Goal: Navigation & Orientation: Find specific page/section

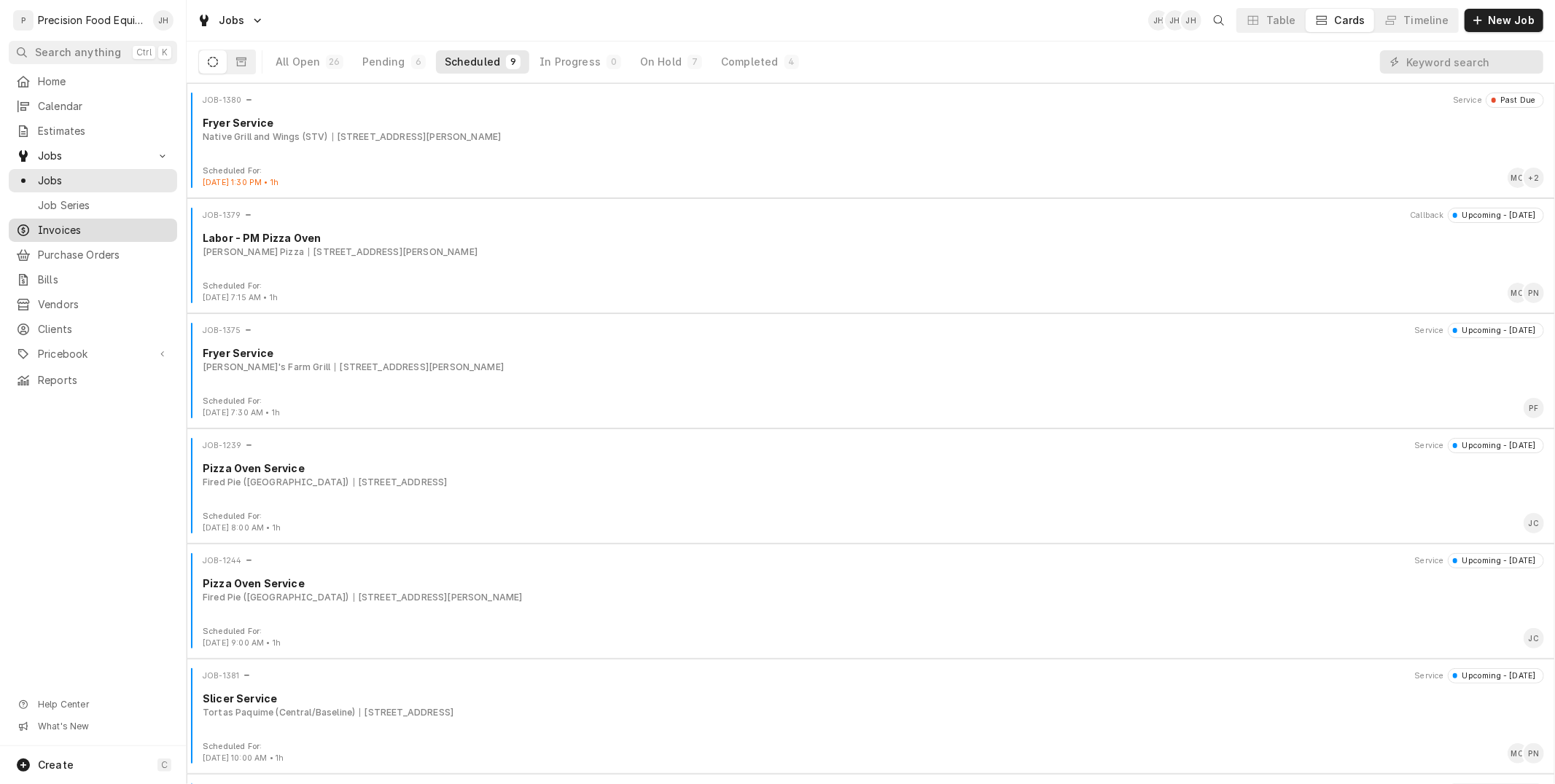
click at [89, 221] on div "Invoices" at bounding box center [93, 230] width 163 height 18
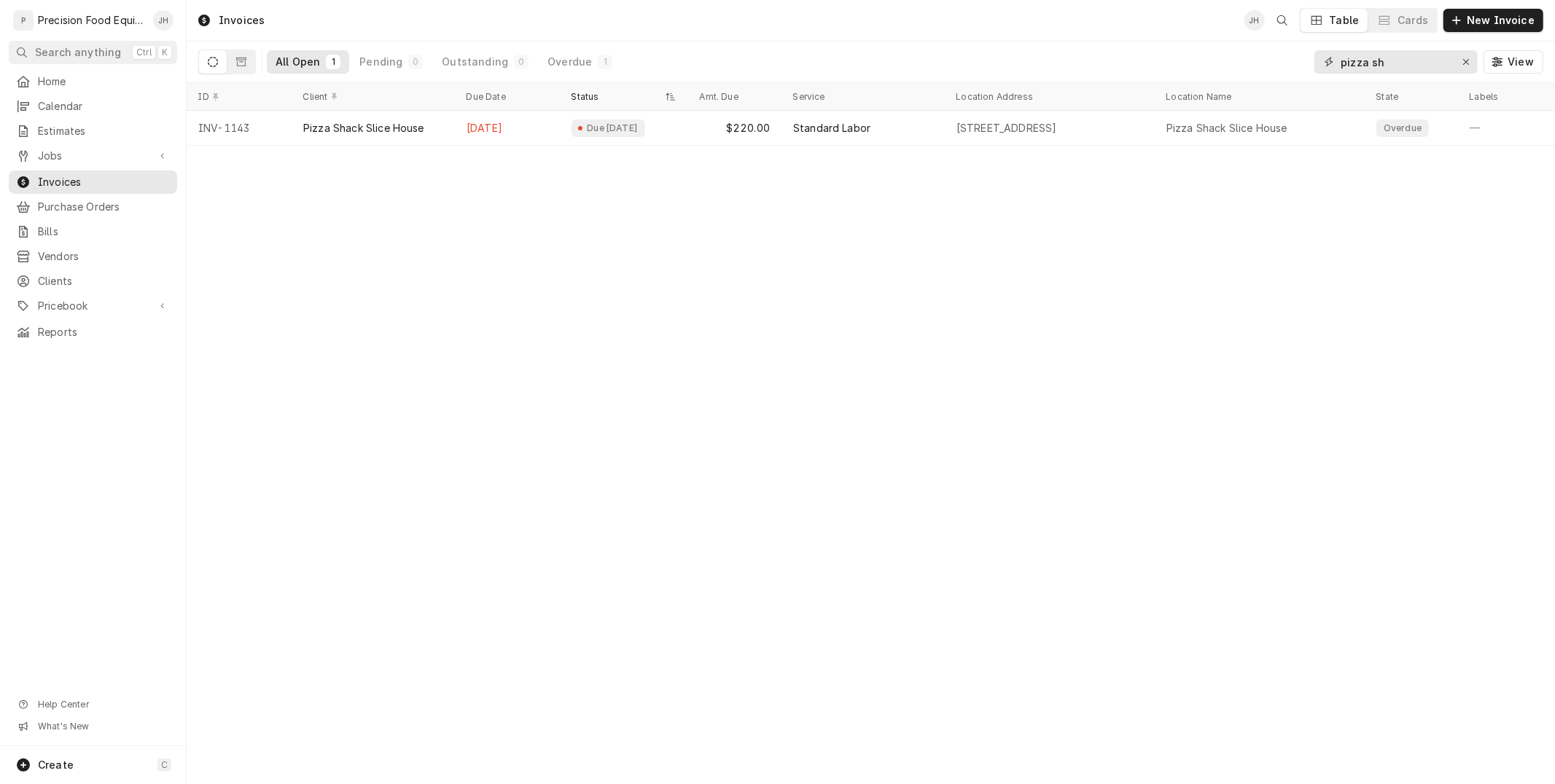
drag, startPoint x: 1383, startPoint y: 64, endPoint x: 945, endPoint y: 81, distance: 438.3
click at [945, 81] on div "All Open 1 Pending 0 Outstanding 0 Overdue 1 pizza sh View" at bounding box center [871, 62] width 1345 height 41
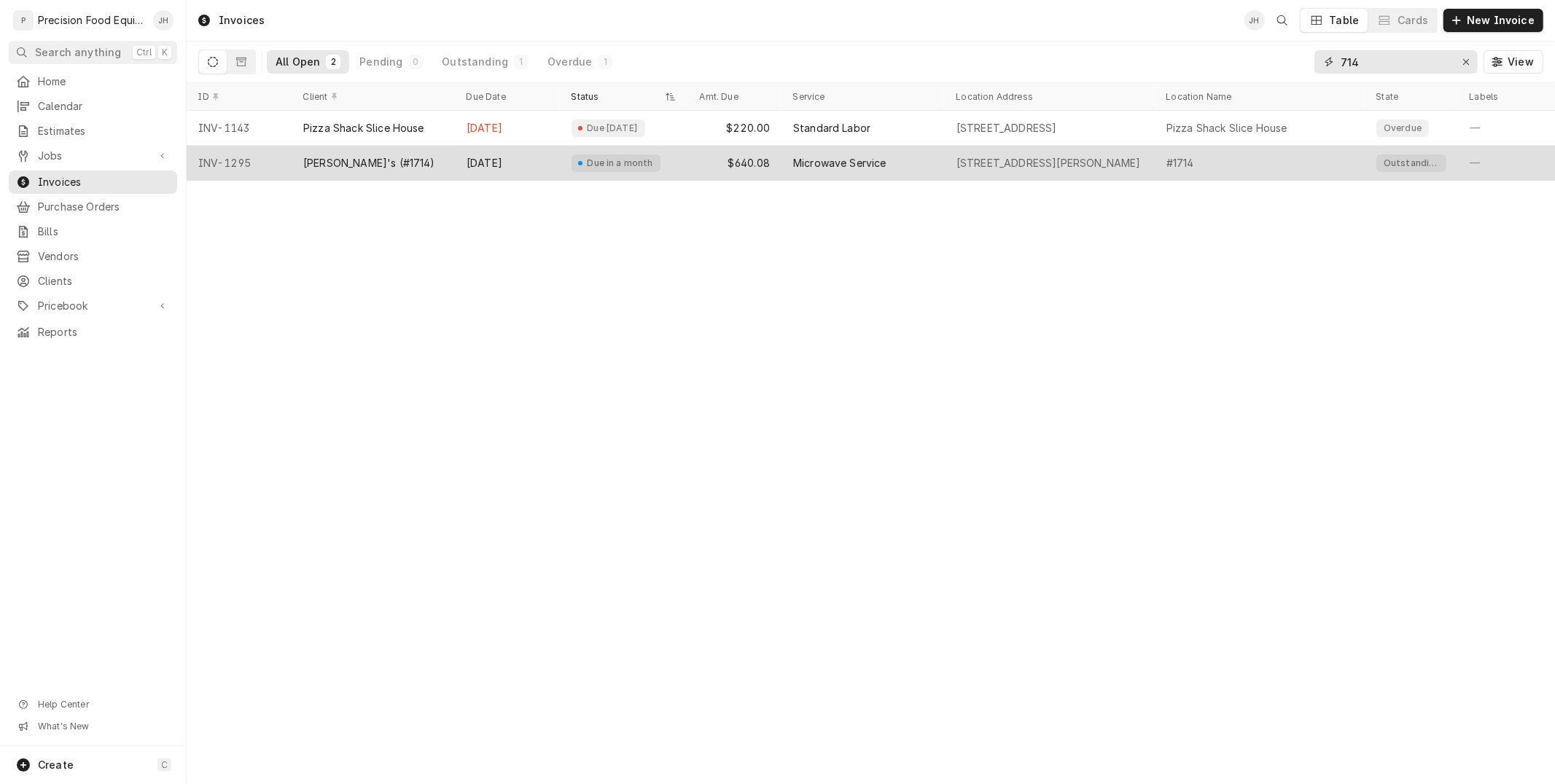
type input "714"
click at [809, 158] on div "Microwave Service" at bounding box center [839, 163] width 93 height 15
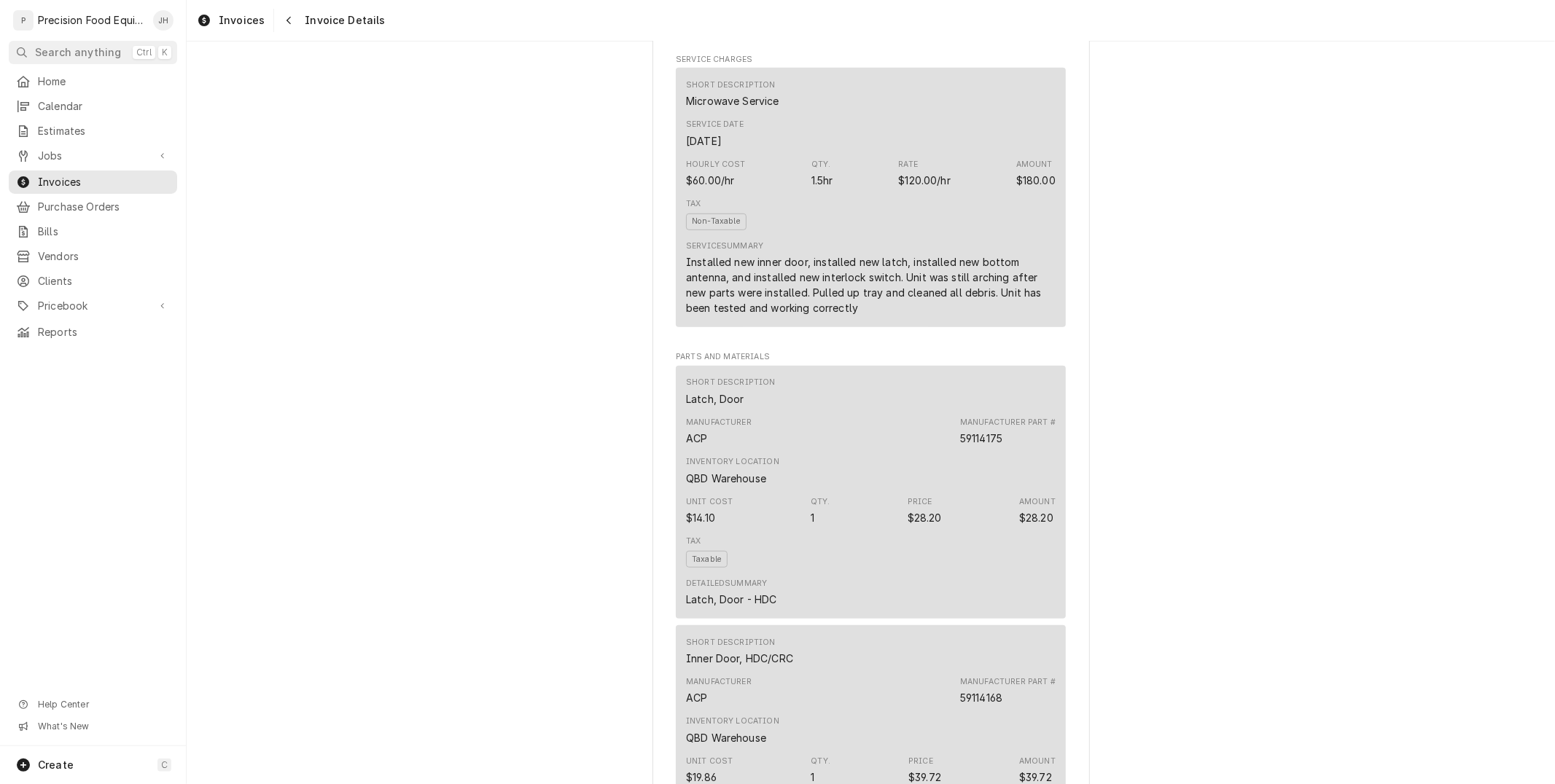
scroll to position [728, 0]
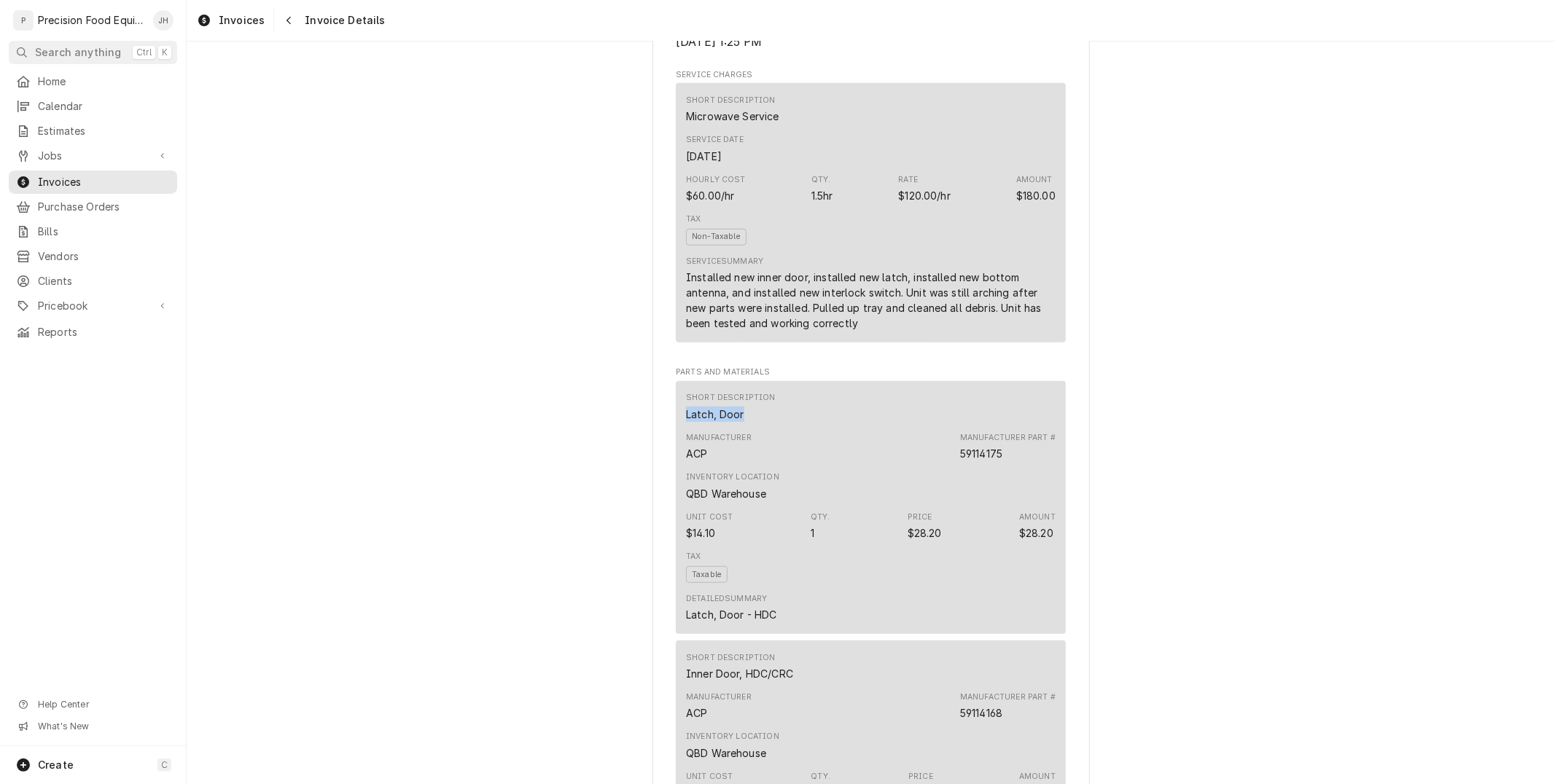
drag, startPoint x: 740, startPoint y: 464, endPoint x: 675, endPoint y: 455, distance: 65.6
click at [676, 455] on div "Short Description Latch, Door Manufacturer ACP Manufacturer Part # 59114175 Inv…" at bounding box center [870, 507] width 390 height 252
copy div "Latch, Door"
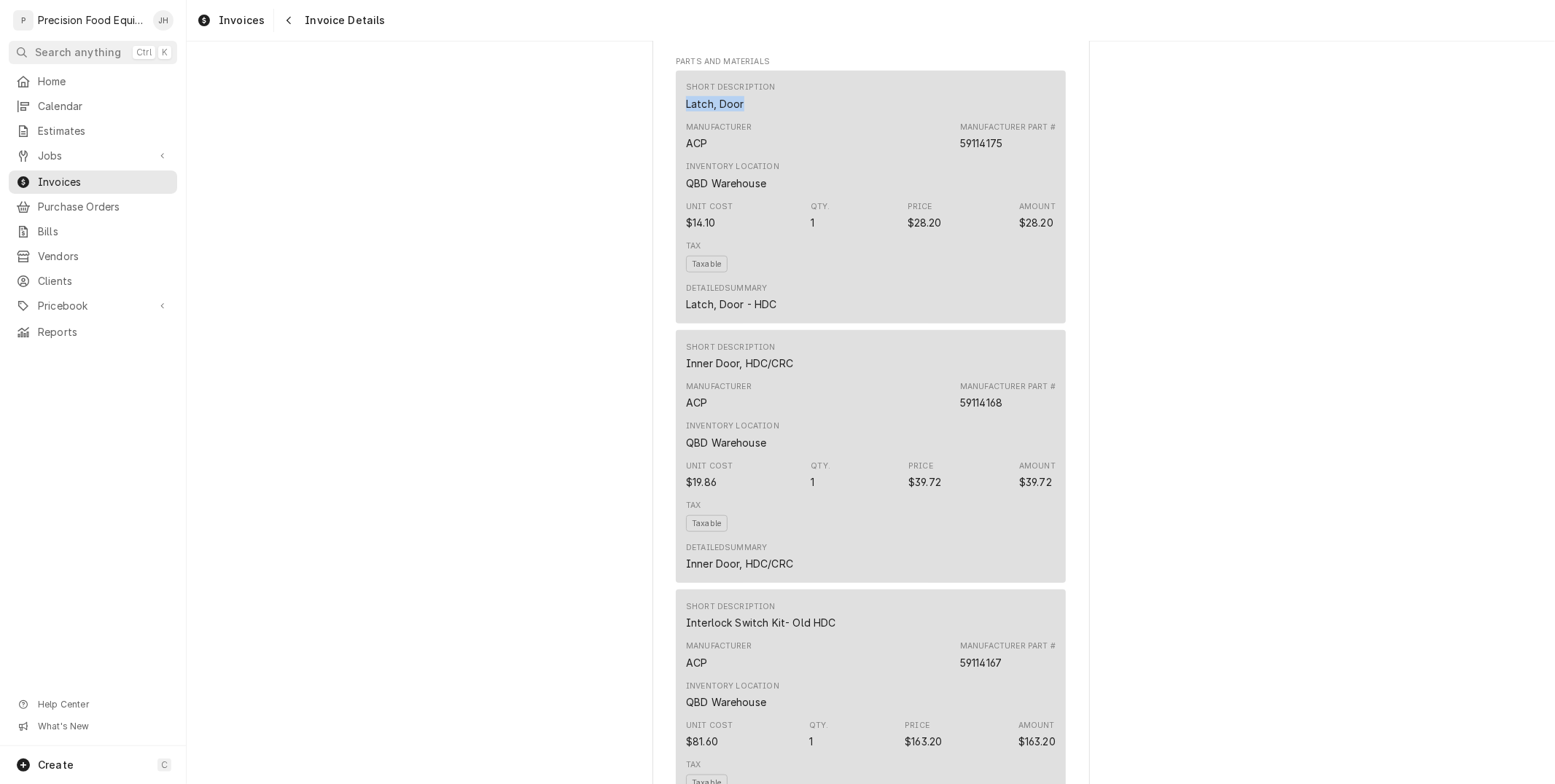
scroll to position [1052, 0]
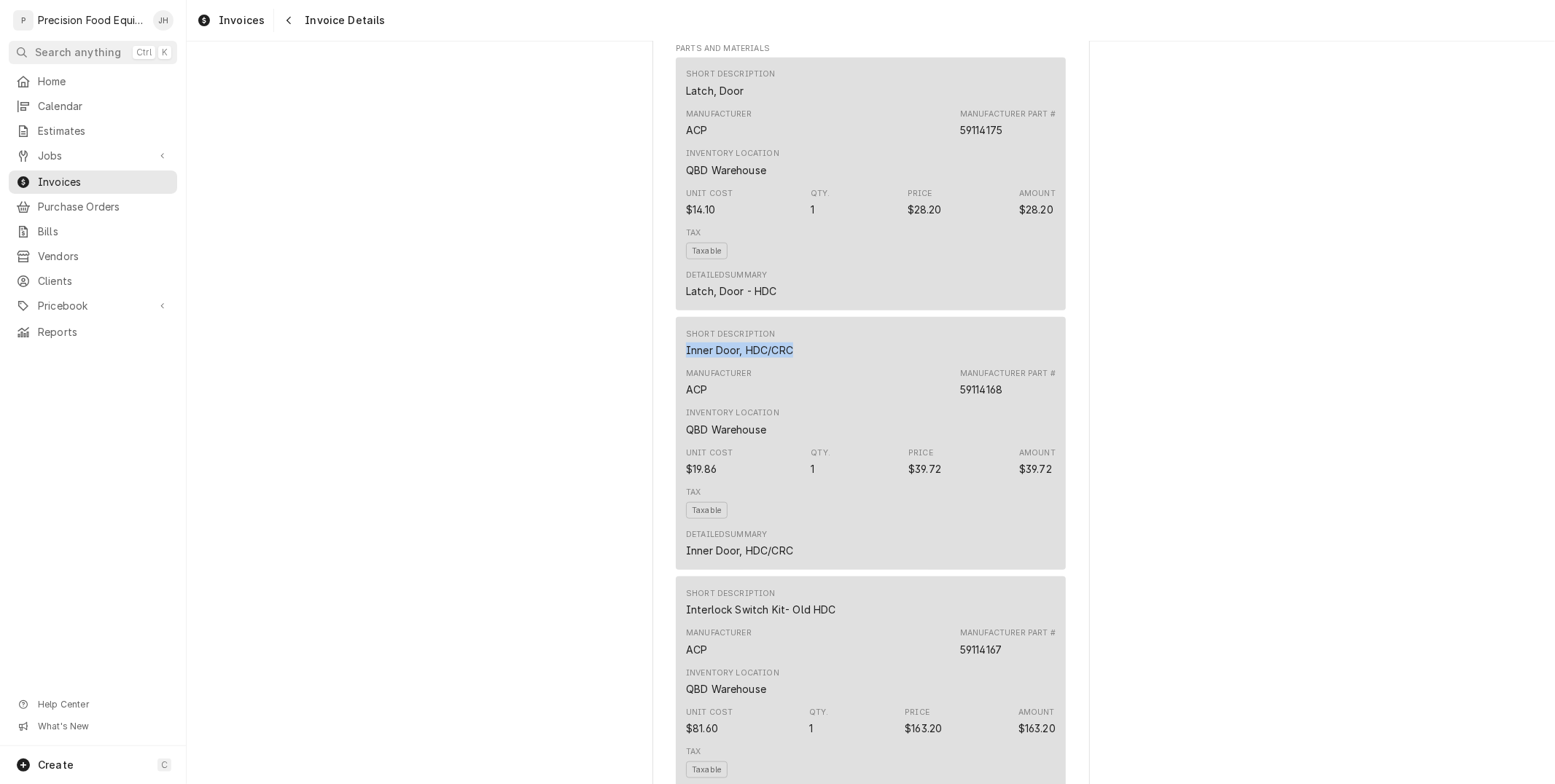
drag, startPoint x: 761, startPoint y: 389, endPoint x: 696, endPoint y: 398, distance: 65.6
click at [676, 390] on div "Short Description Inner Door, HDC/CRC Manufacturer ACP Manufacturer Part # 5911…" at bounding box center [870, 443] width 390 height 252
copy div "Inner Door, HDC/CRC"
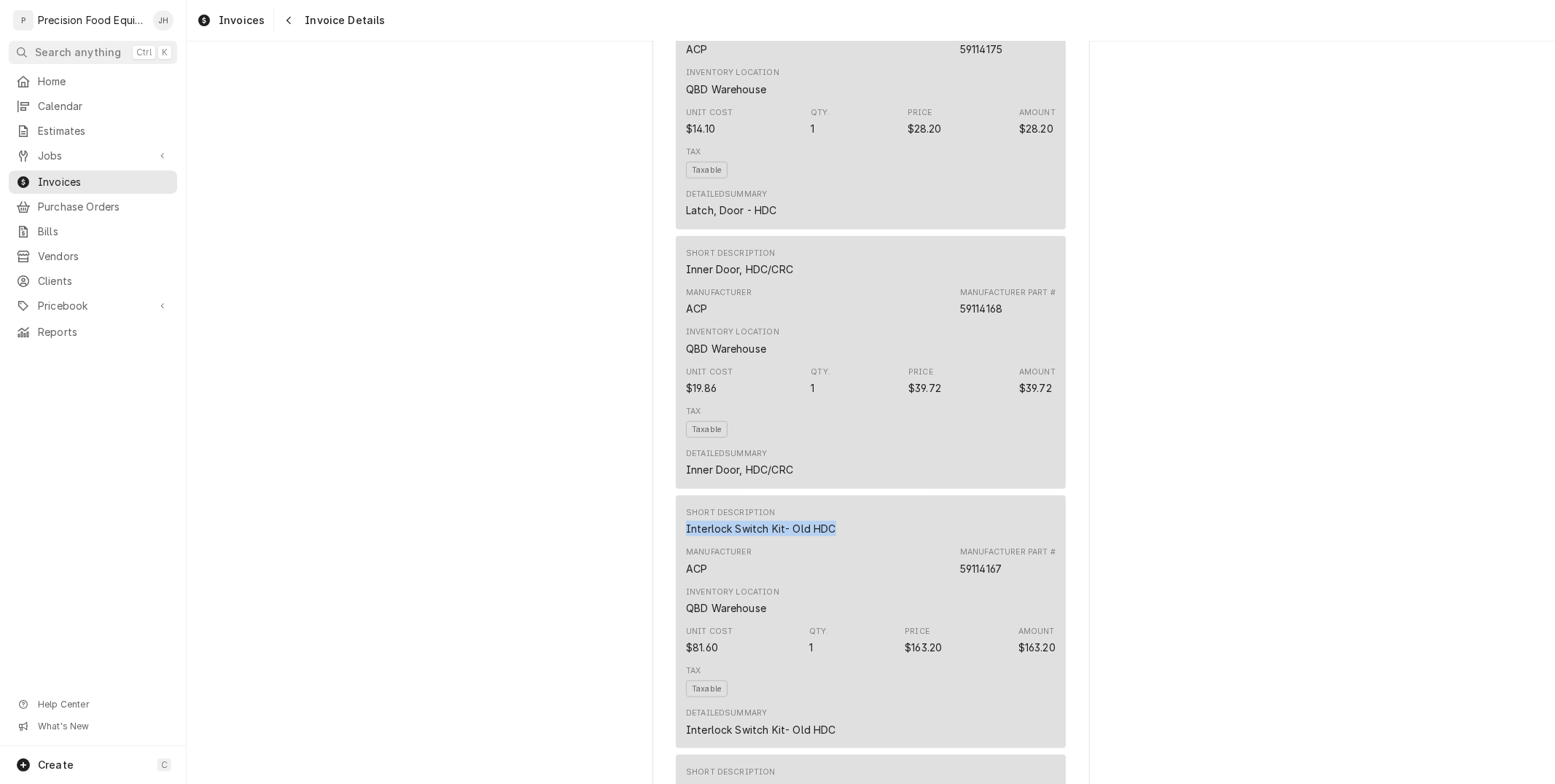
drag, startPoint x: 840, startPoint y: 573, endPoint x: 725, endPoint y: 573, distance: 115.0
click at [676, 572] on div "Short Description Interlock Switch Kit- Old HDC Manufacturer ACP Manufacturer P…" at bounding box center [870, 621] width 390 height 252
copy div "Interlock Switch Kit- Old HDC"
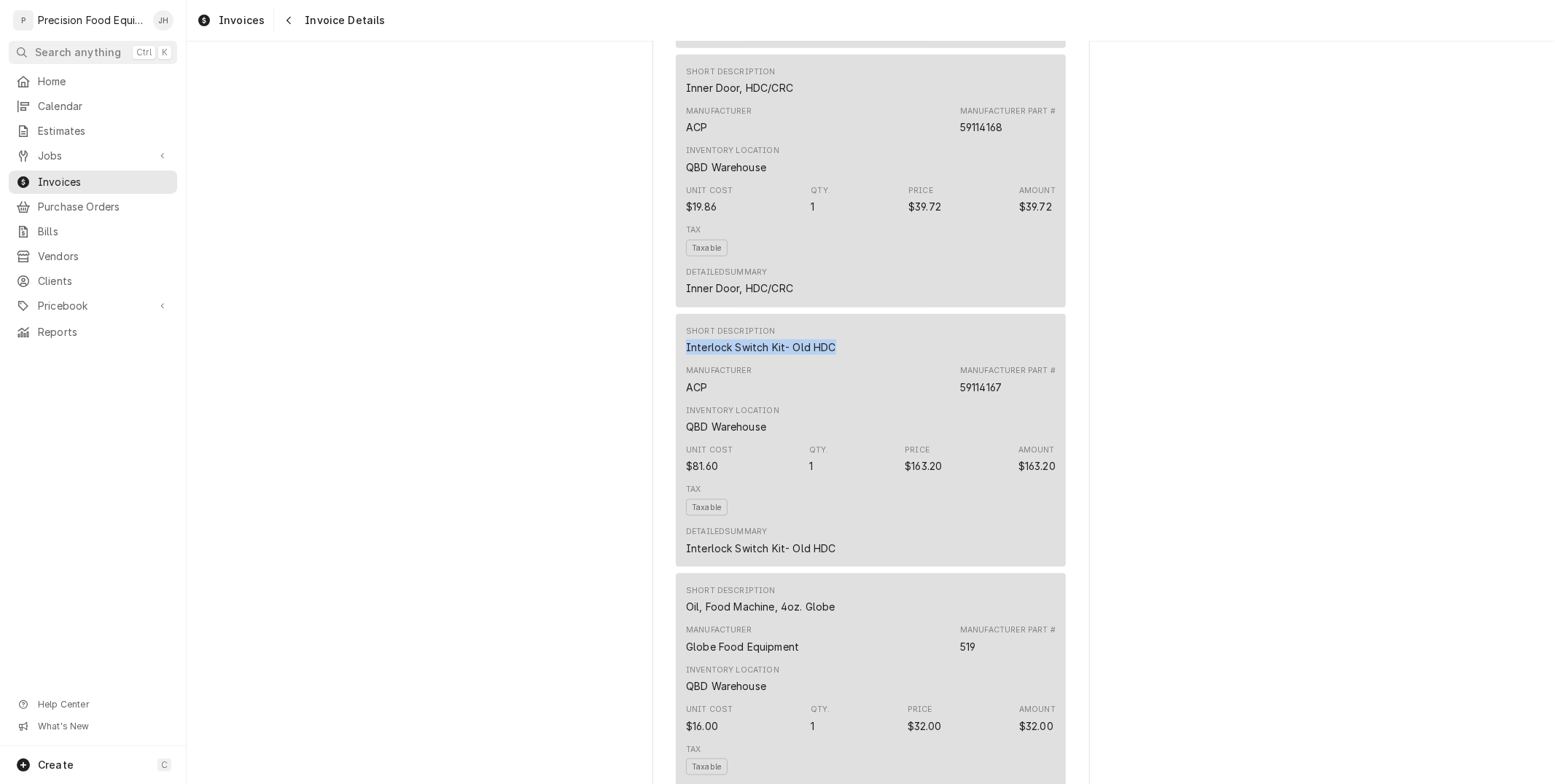
scroll to position [1375, 0]
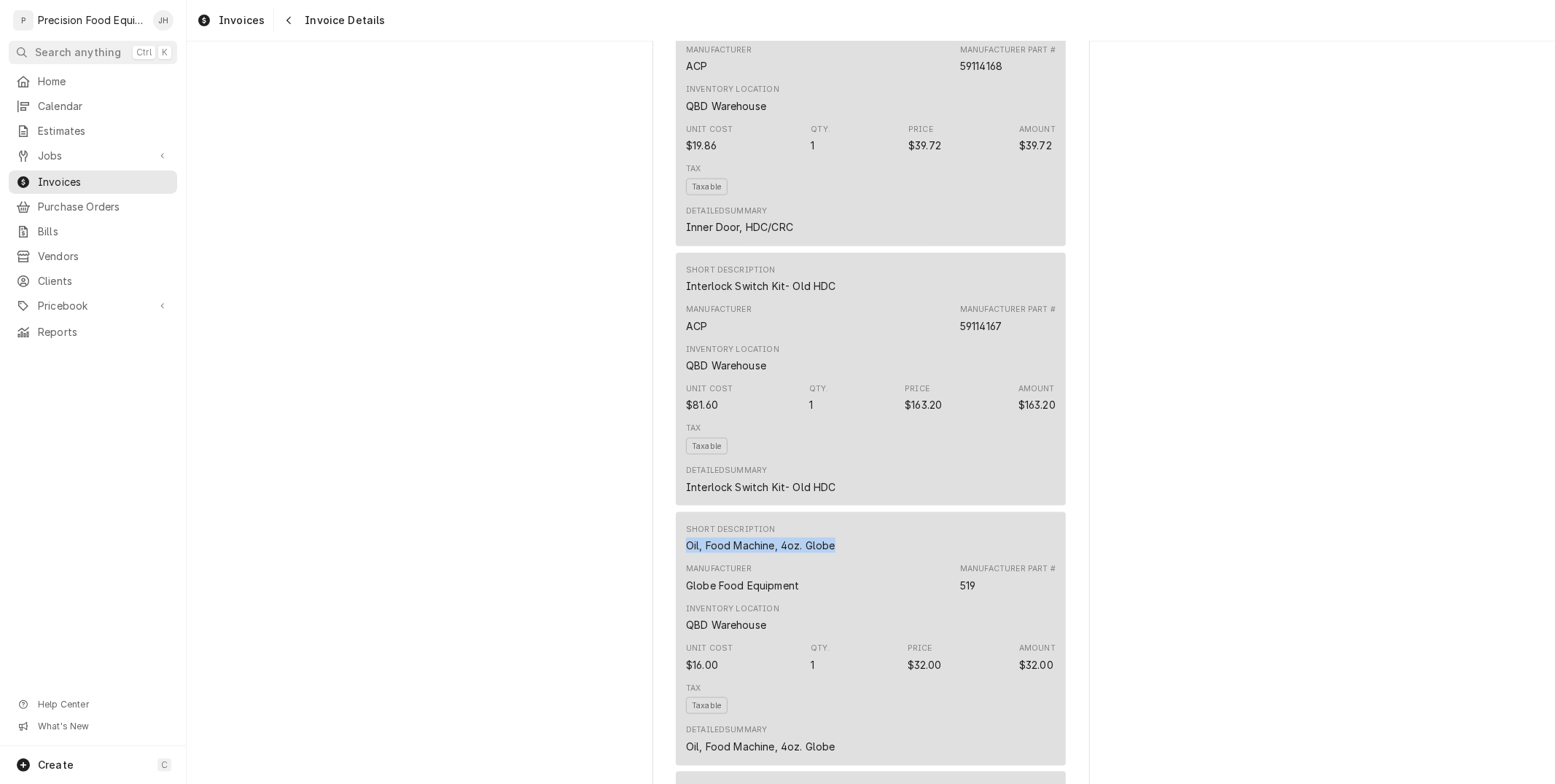
drag, startPoint x: 825, startPoint y: 584, endPoint x: 674, endPoint y: 584, distance: 151.0
click at [676, 584] on div "Short Description Oil, Food Machine, 4oz. Globe Manufacturer Globe Food Equipme…" at bounding box center [870, 637] width 390 height 252
copy div "Oil, Food Machine, 4oz. Globe"
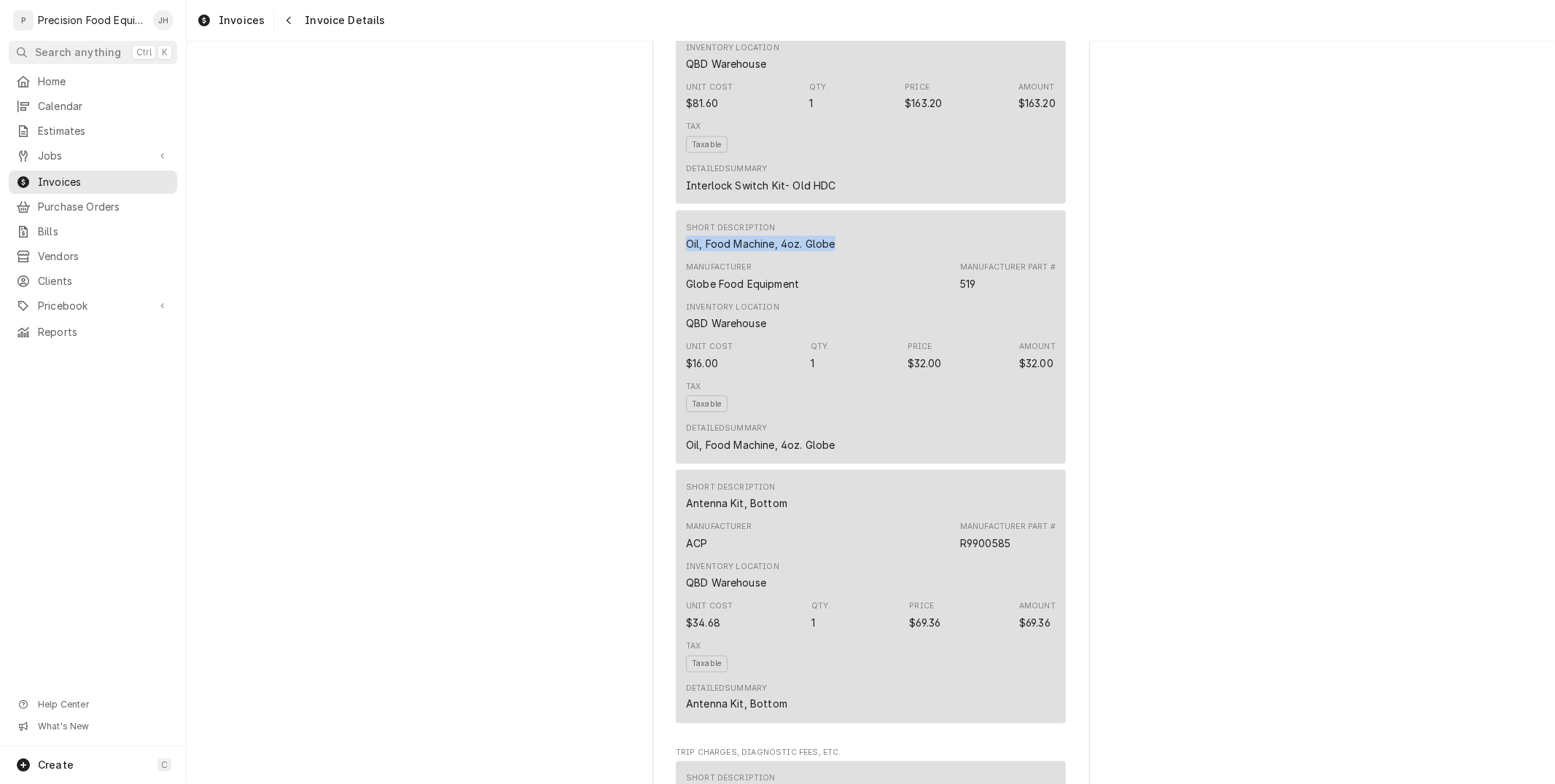
scroll to position [1700, 0]
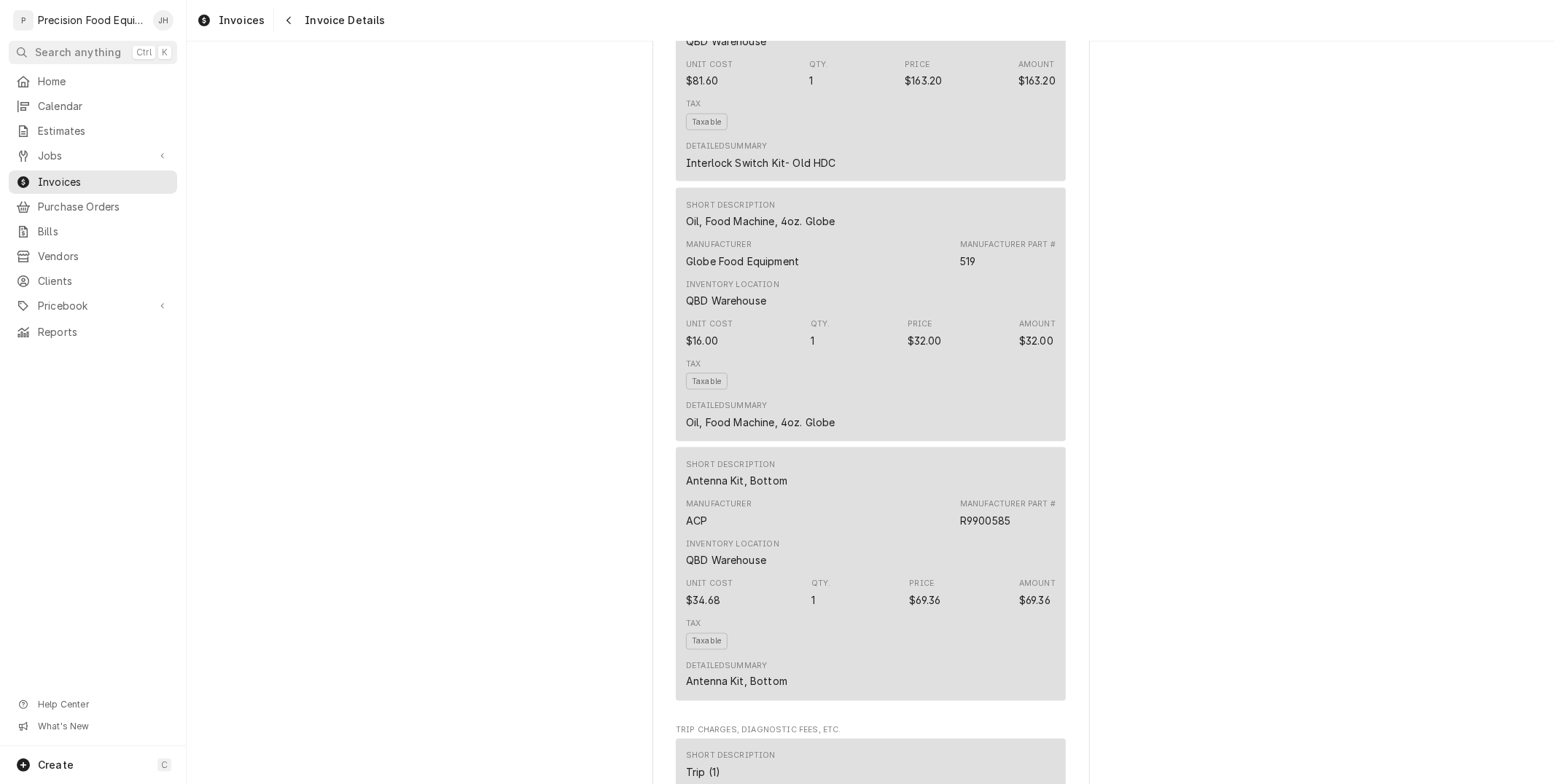
click at [774, 488] on div "Antenna Kit, Bottom" at bounding box center [737, 480] width 102 height 15
drag, startPoint x: 801, startPoint y: 523, endPoint x: 673, endPoint y: 526, distance: 128.0
click at [676, 526] on div "Short Description Antenna Kit, Bottom Manufacturer ACP Manufacturer Part # R990…" at bounding box center [870, 573] width 390 height 252
copy div "Antenna Kit, Bottom"
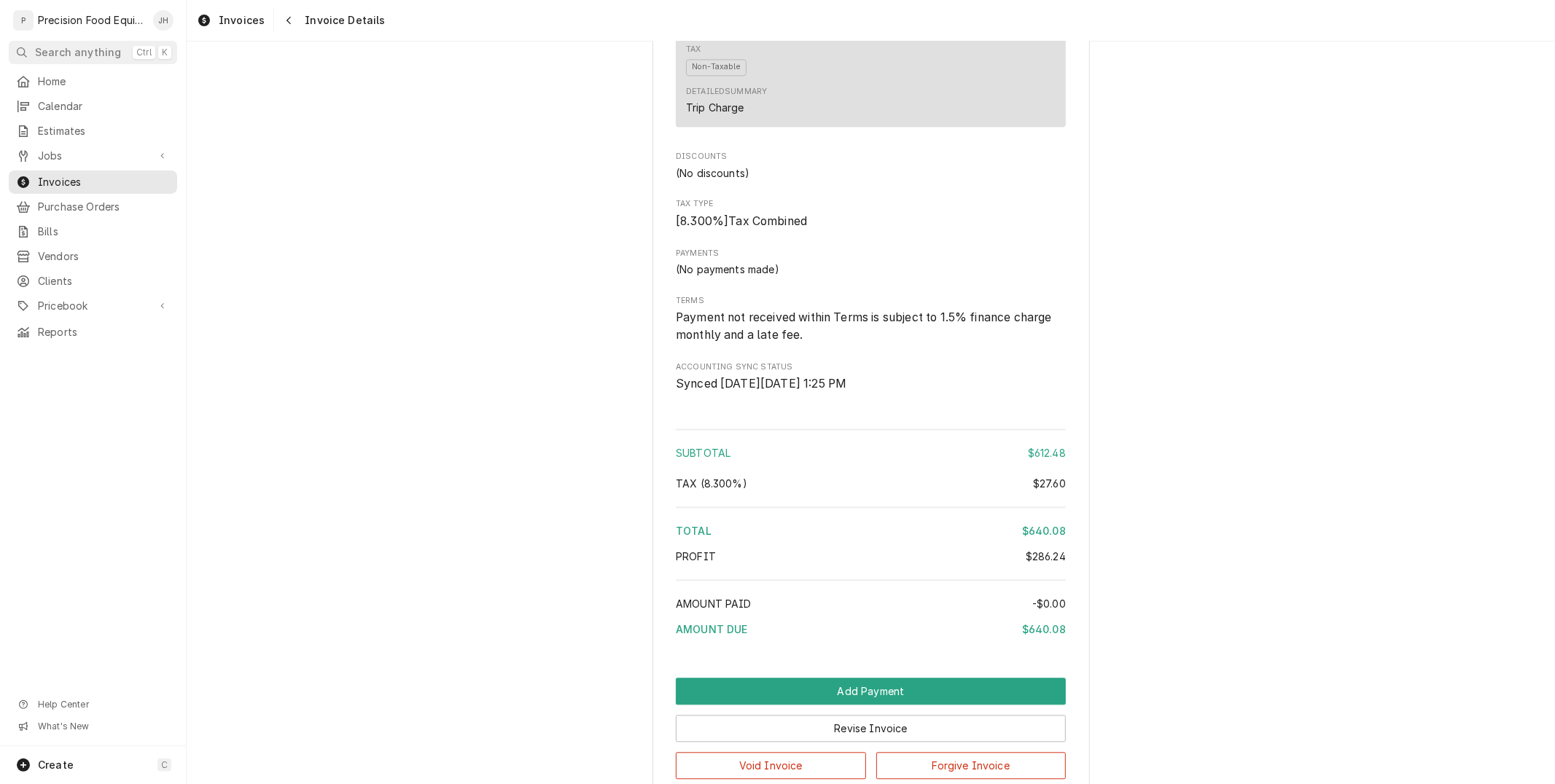
scroll to position [2509, 0]
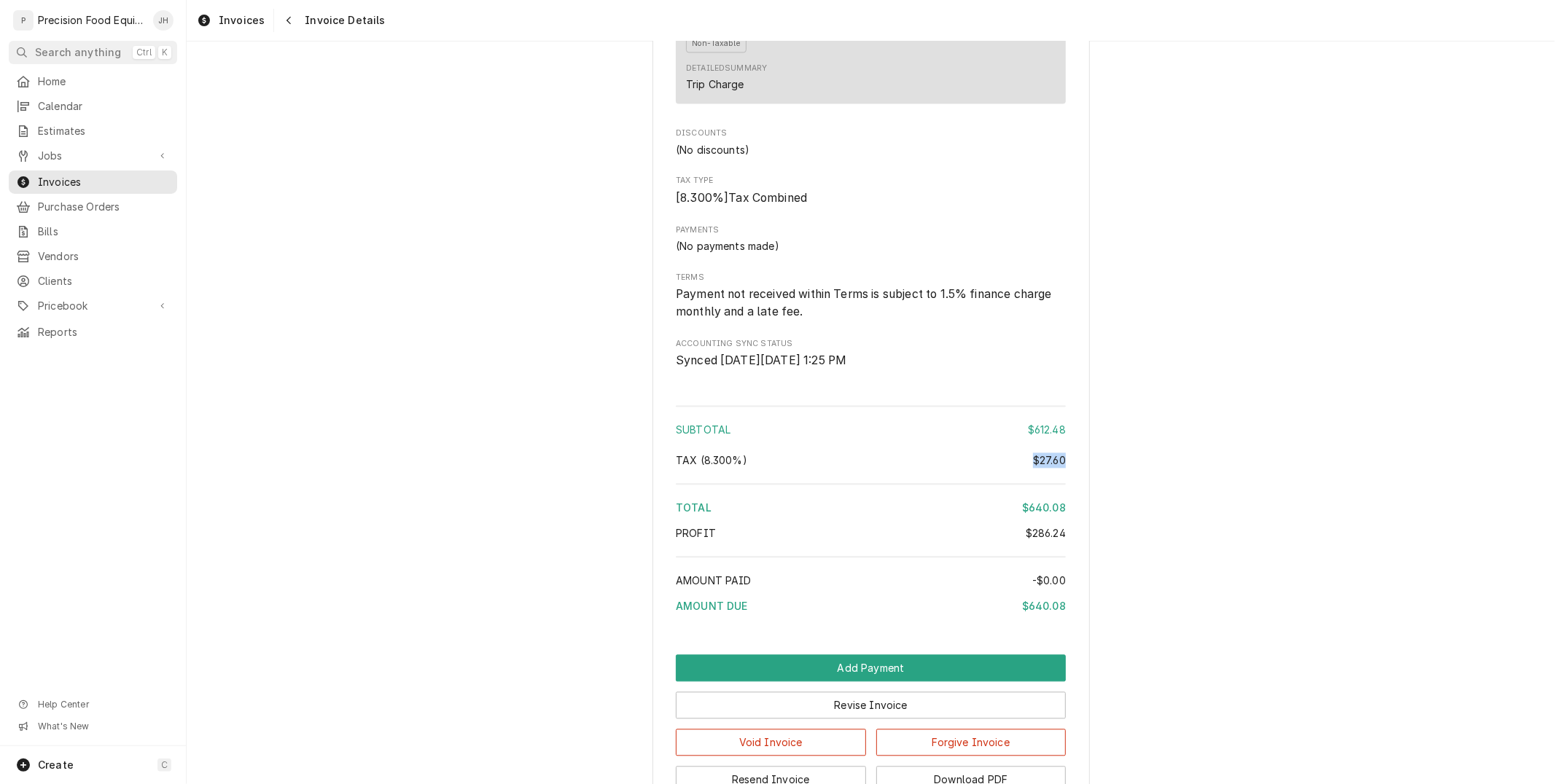
drag, startPoint x: 1061, startPoint y: 496, endPoint x: 1029, endPoint y: 496, distance: 32.0
click at [1037, 468] on div "$27.60" at bounding box center [1049, 460] width 33 height 15
drag, startPoint x: 1058, startPoint y: 500, endPoint x: 1033, endPoint y: 498, distance: 25.1
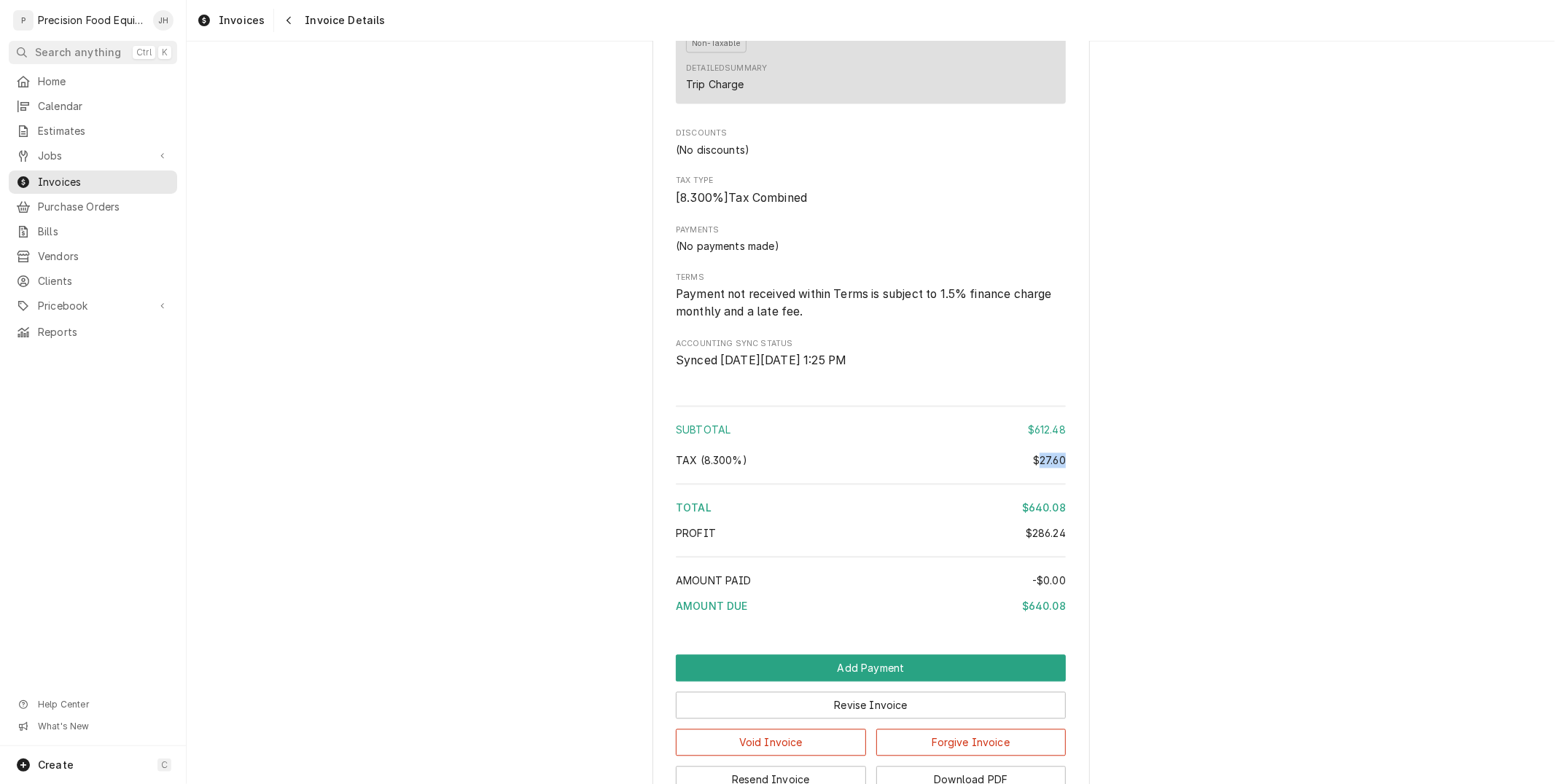
copy div "27.60"
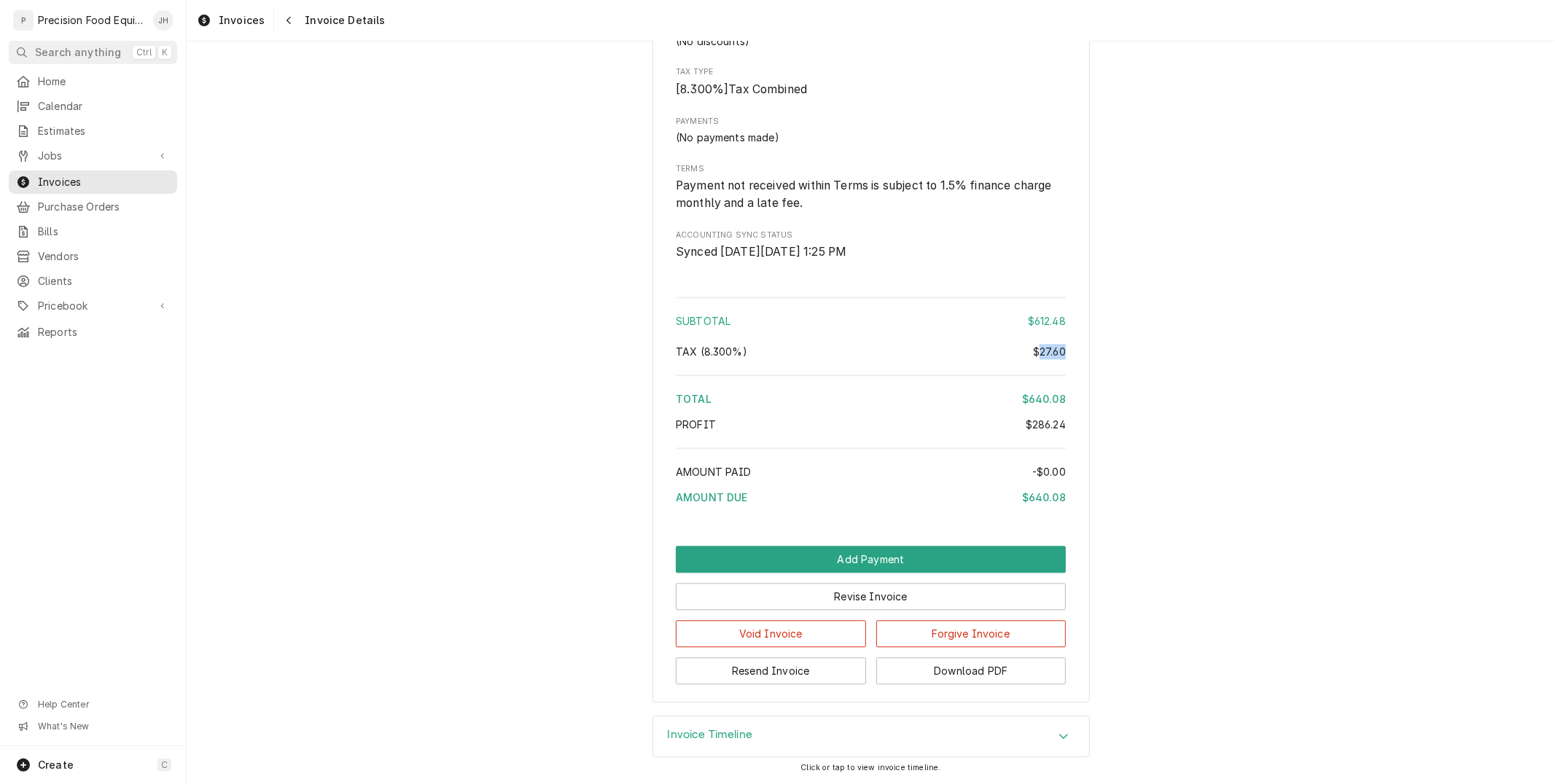
scroll to position [2659, 0]
click at [983, 672] on button "Download PDF" at bounding box center [971, 670] width 191 height 27
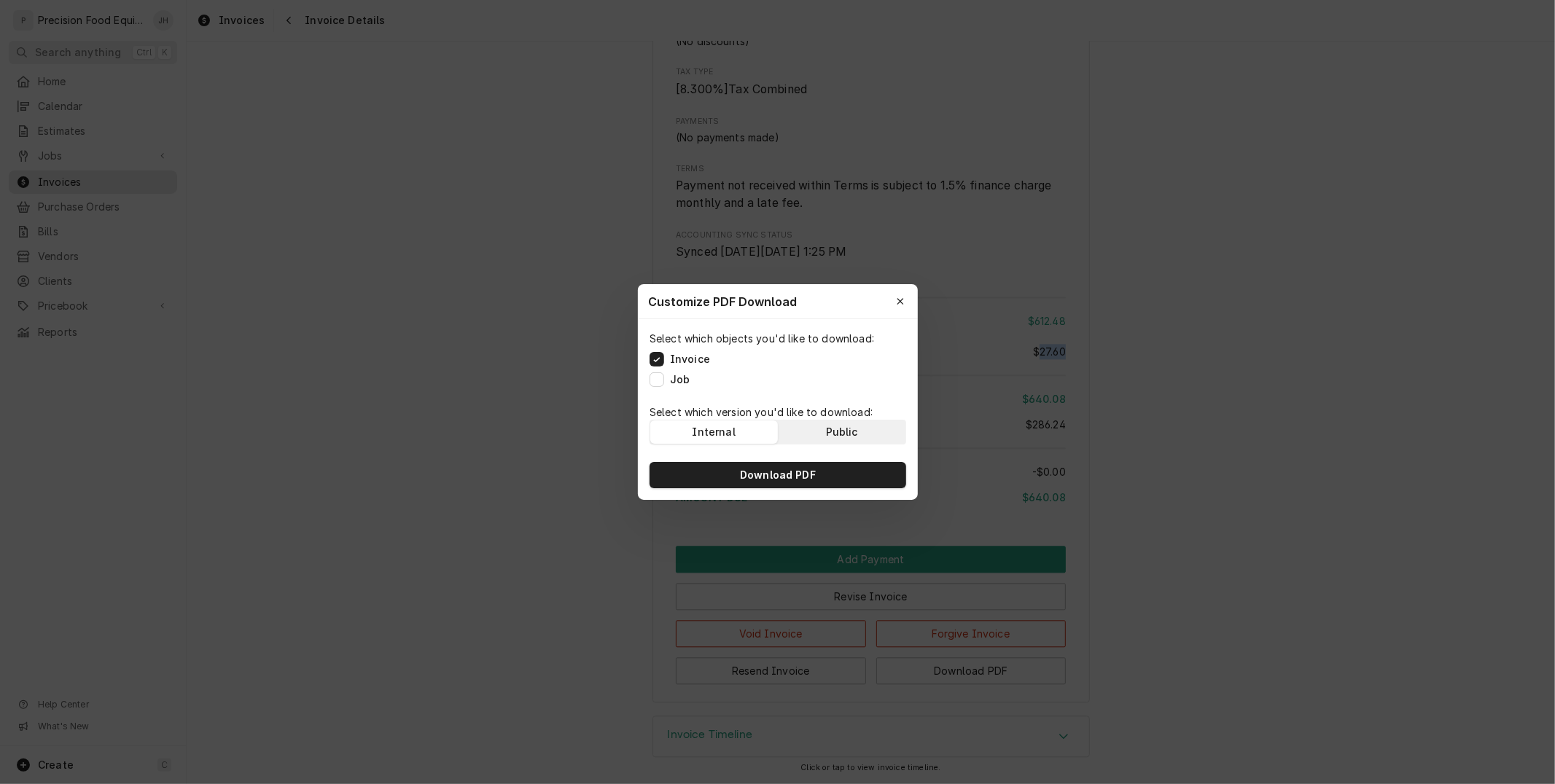
click at [850, 420] on button "Public" at bounding box center [841, 431] width 128 height 23
click at [850, 477] on button "Download PDF" at bounding box center [778, 475] width 257 height 26
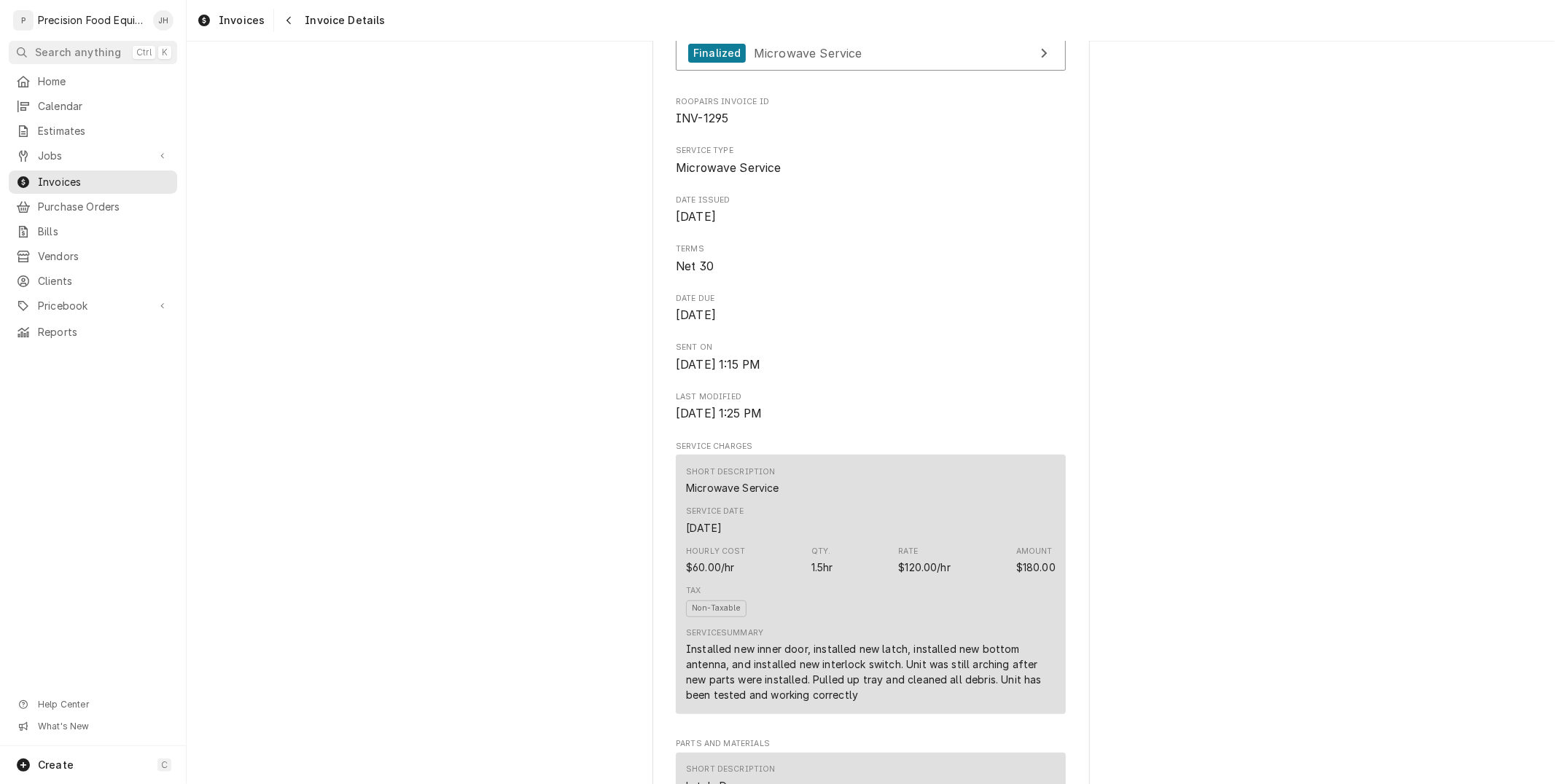
scroll to position [311, 0]
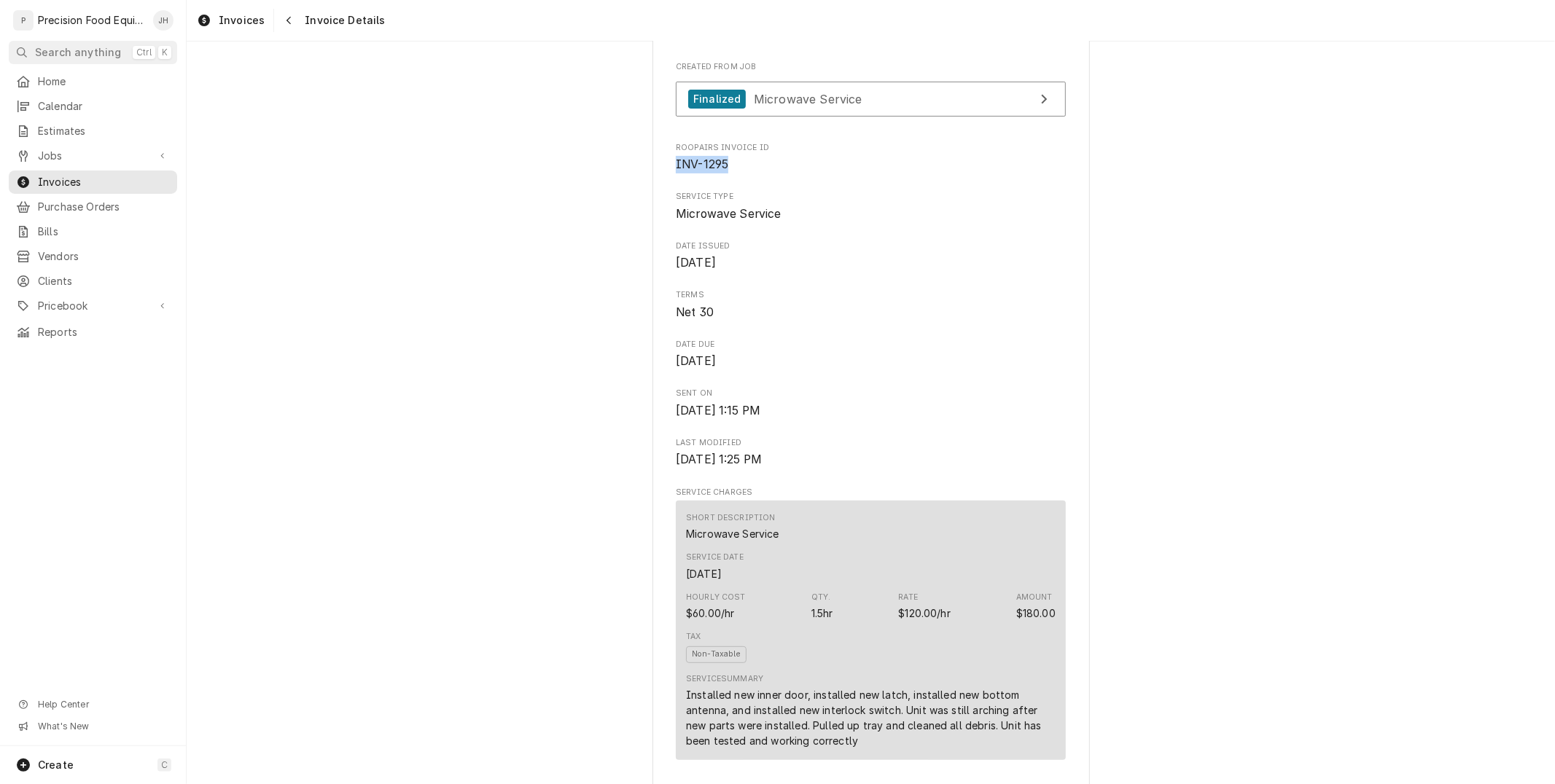
drag, startPoint x: 726, startPoint y: 208, endPoint x: 675, endPoint y: 206, distance: 51.0
copy span "INV-1295"
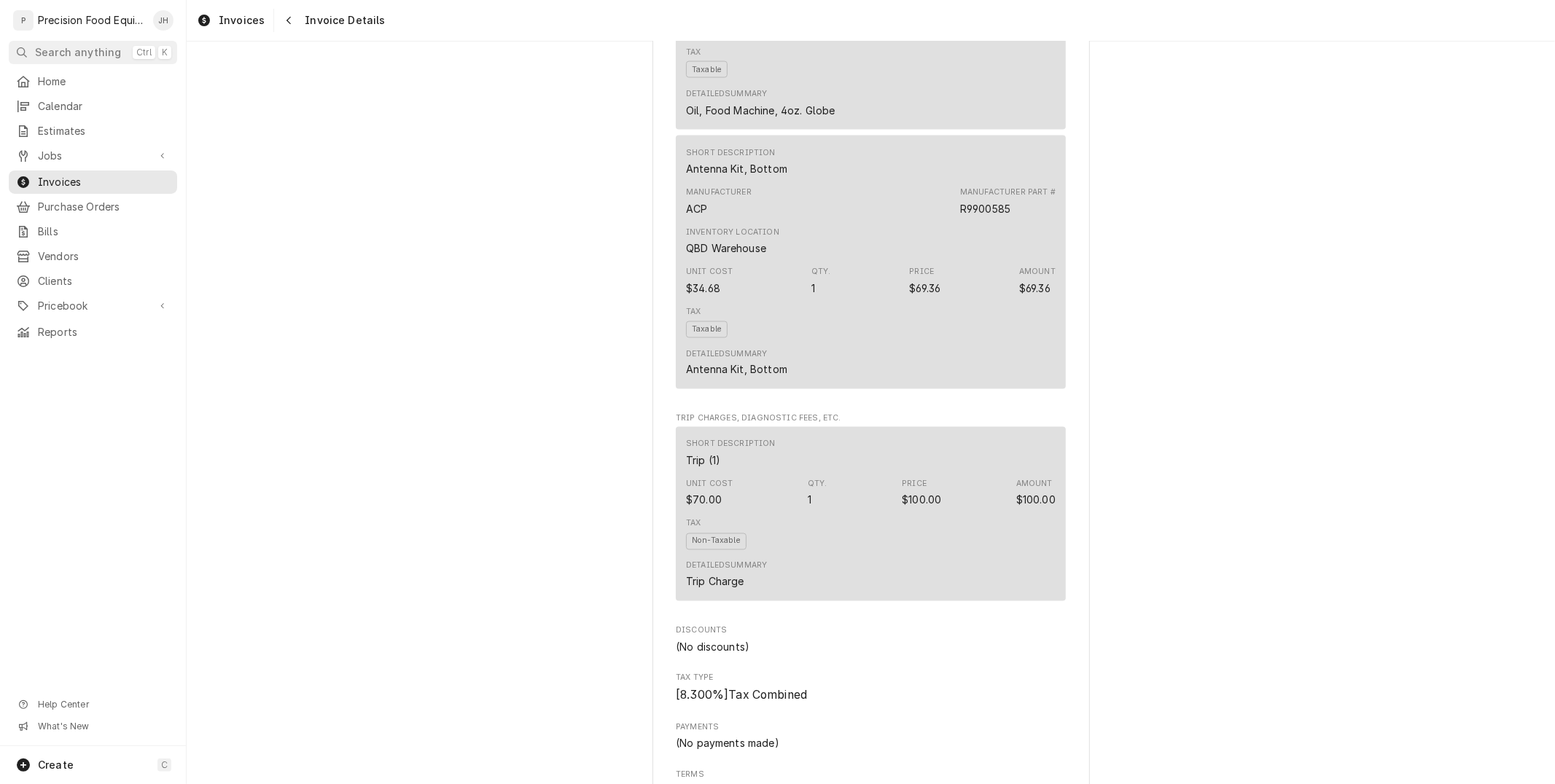
scroll to position [2659, 0]
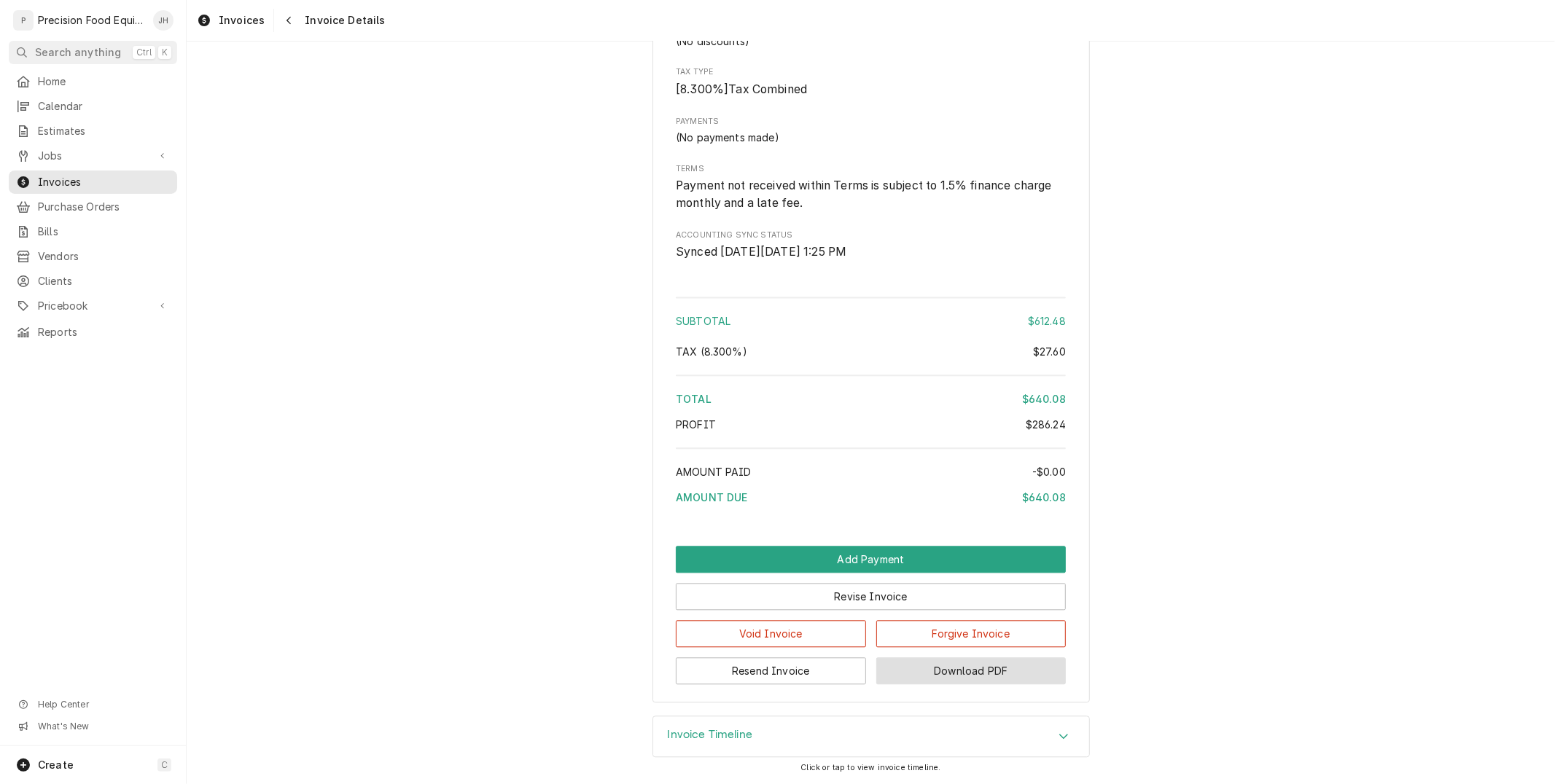
click at [926, 677] on button "Download PDF" at bounding box center [971, 670] width 191 height 27
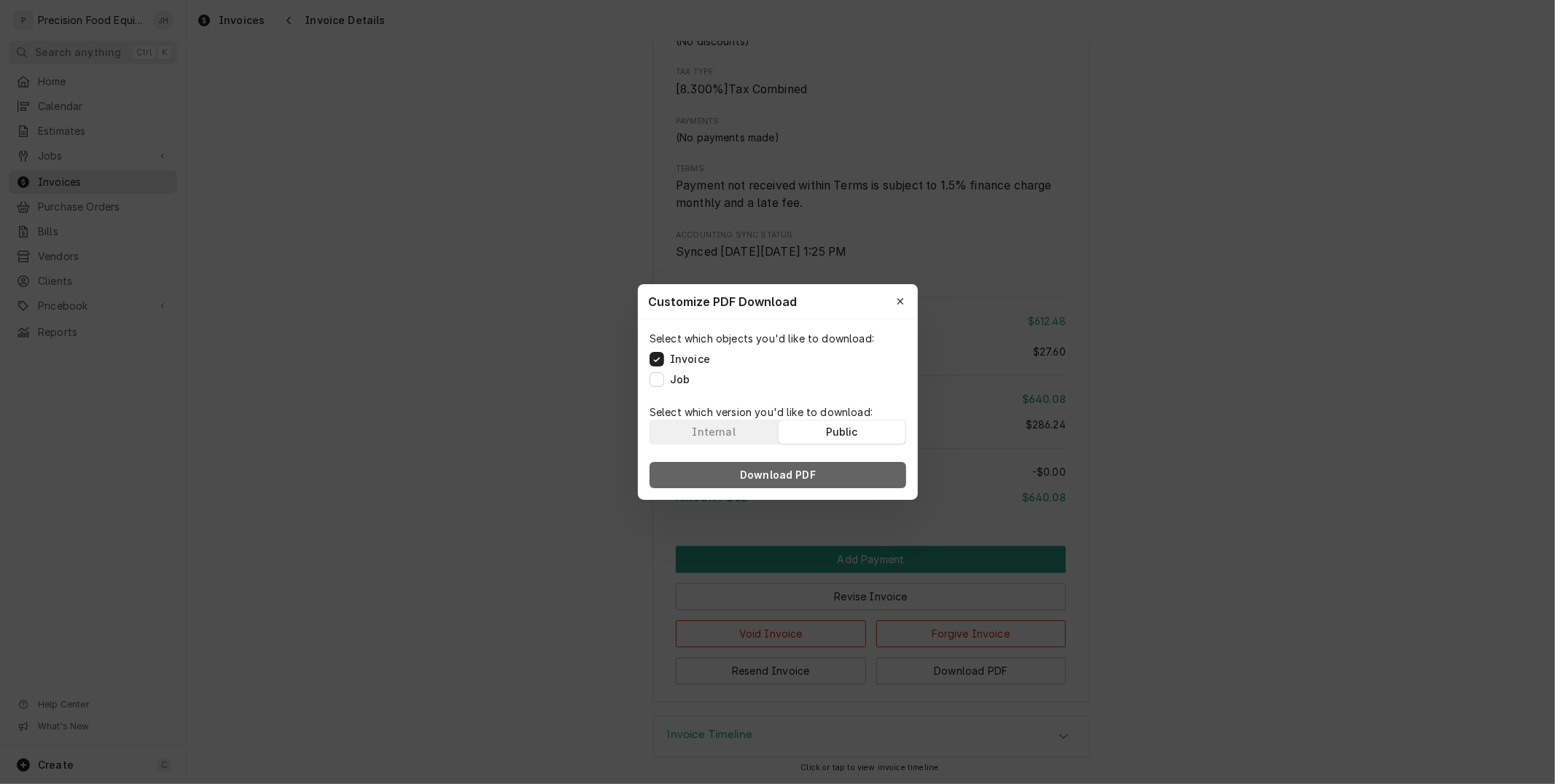
click at [815, 472] on span "Download PDF" at bounding box center [778, 475] width 82 height 15
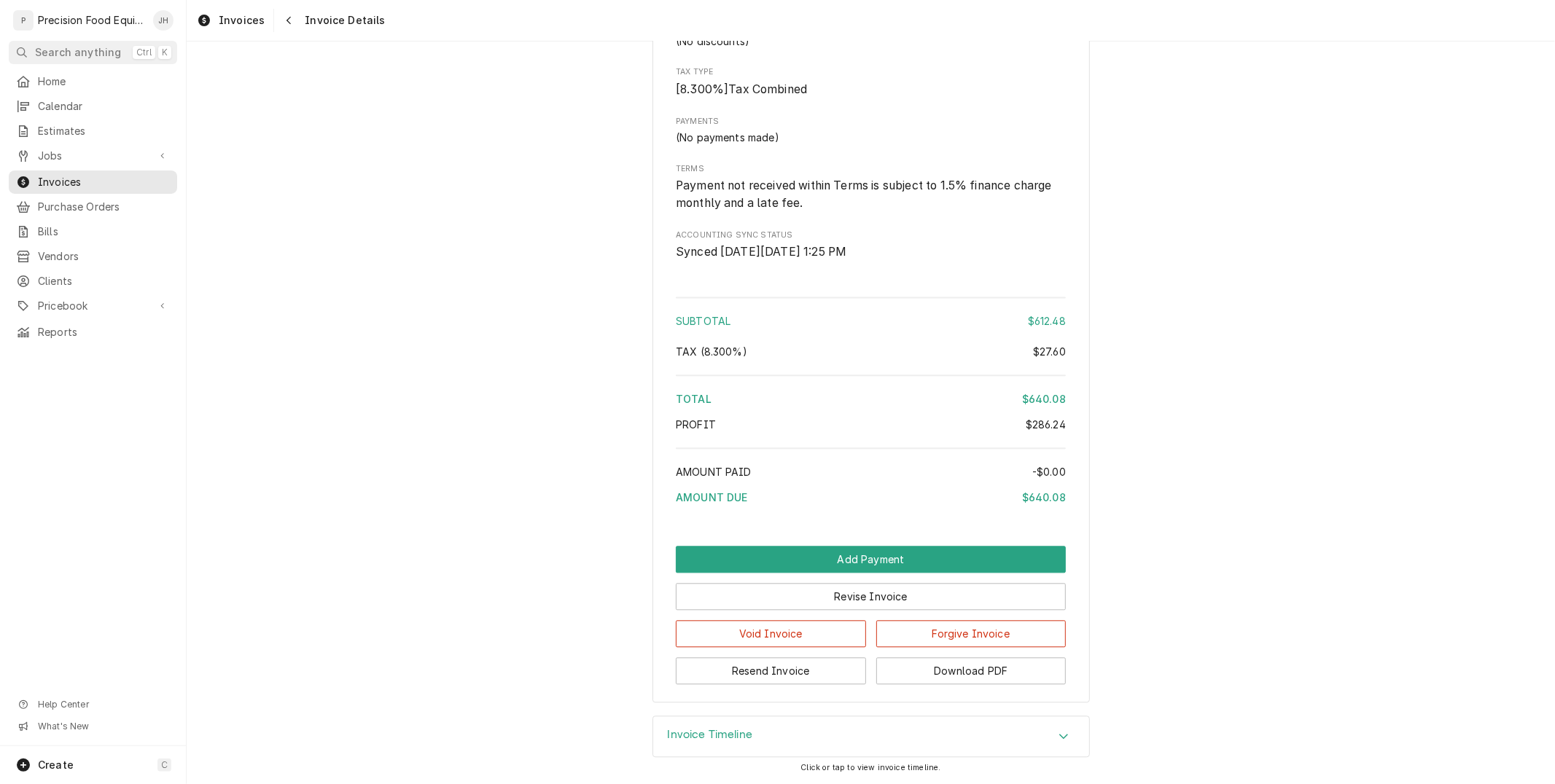
click at [286, 22] on icon "Navigate back" at bounding box center [288, 21] width 4 height 8
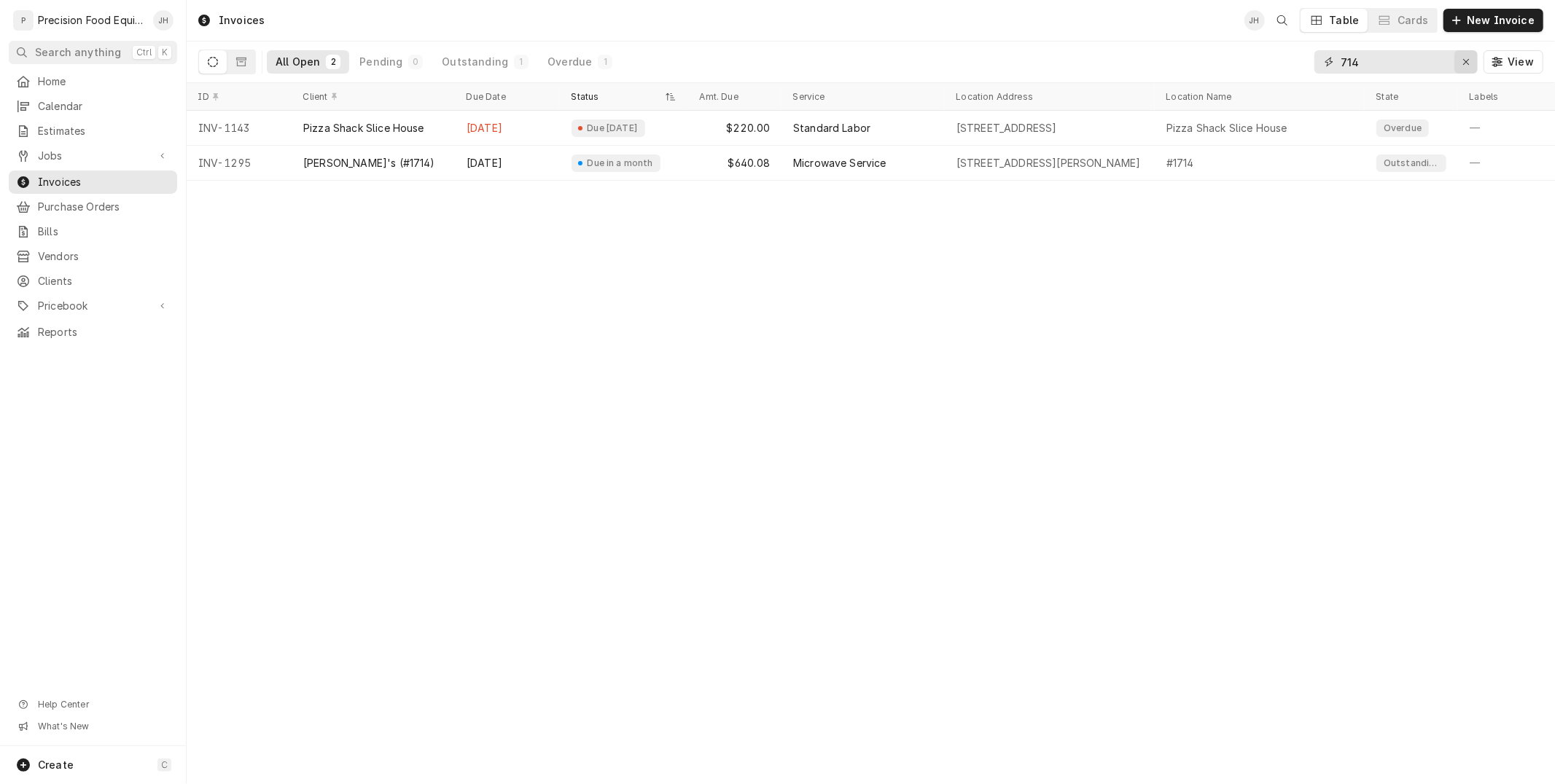
click at [1464, 68] on div "Erase input" at bounding box center [1465, 62] width 15 height 15
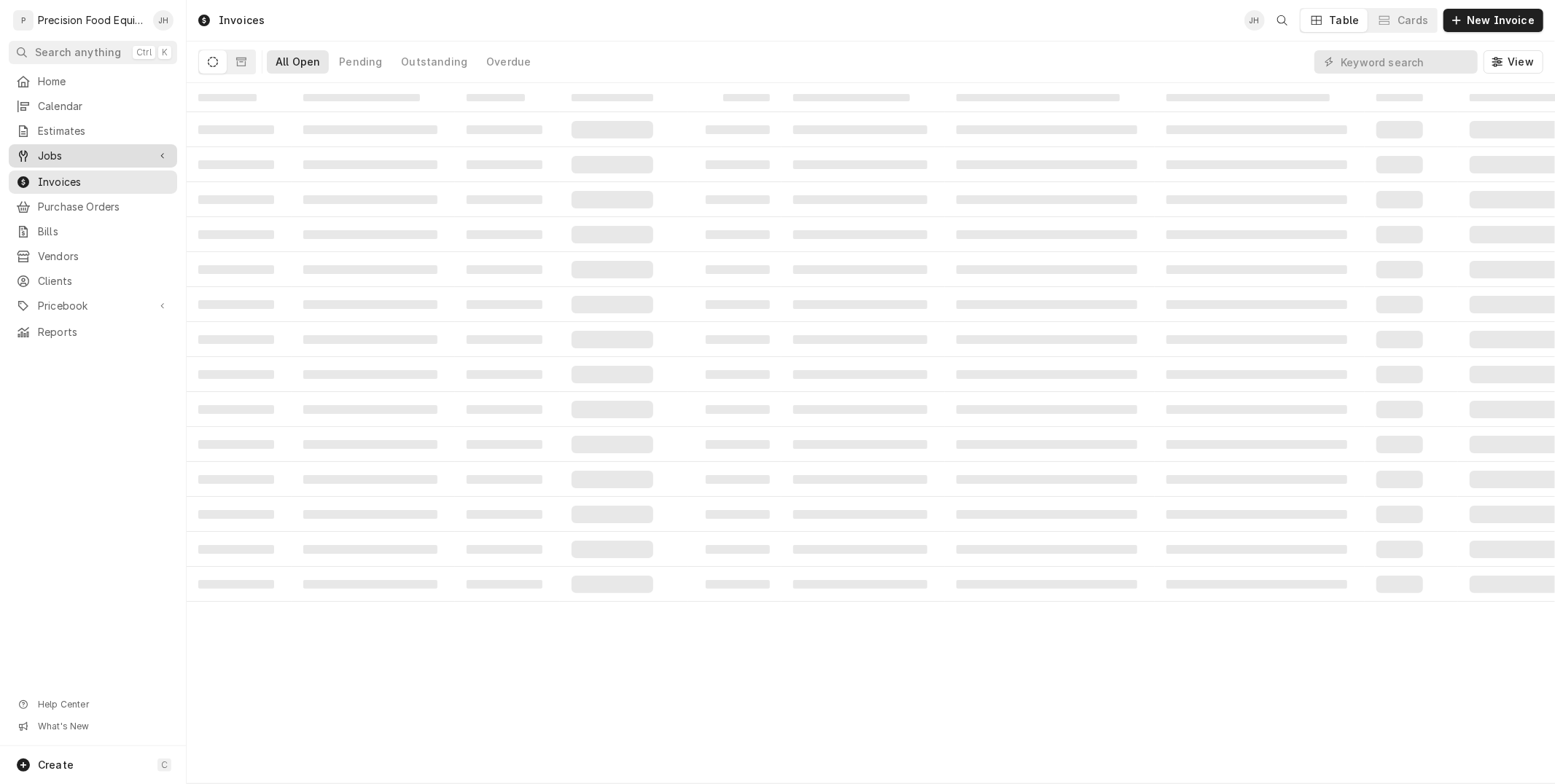
click at [64, 153] on span "Jobs" at bounding box center [93, 156] width 110 height 15
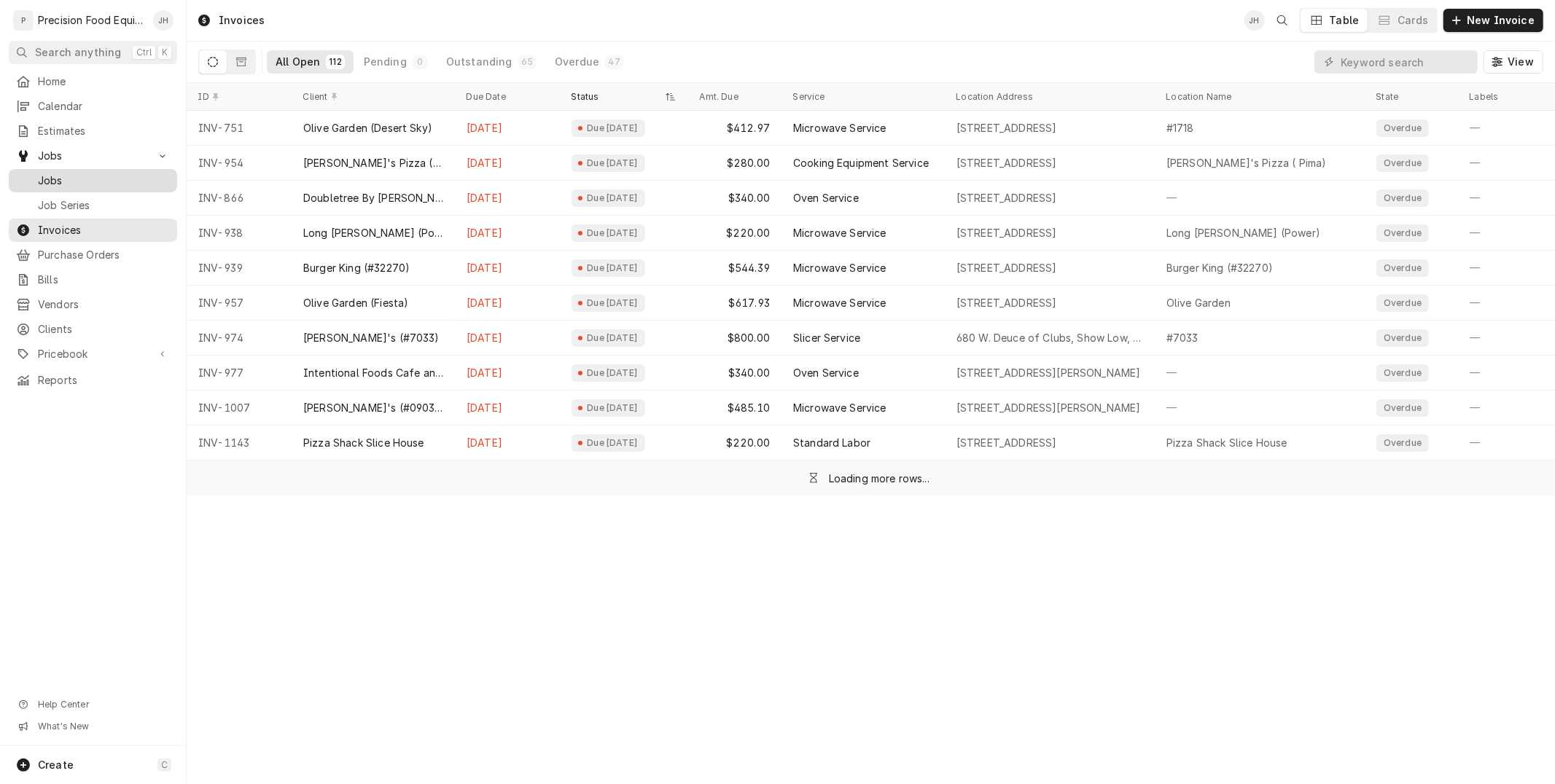
click at [93, 185] on span "Jobs" at bounding box center [104, 181] width 132 height 15
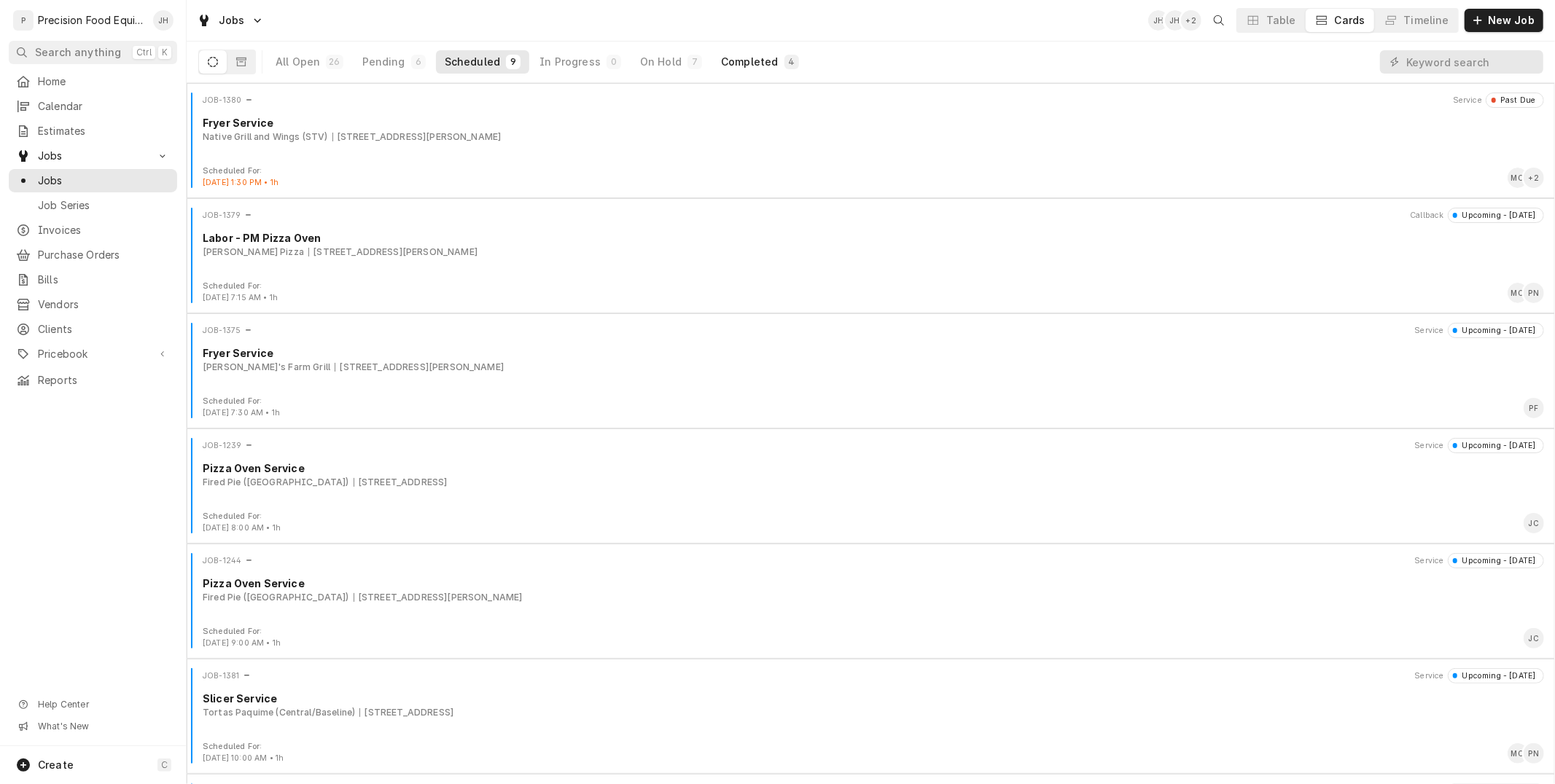
click at [751, 66] on div "Completed" at bounding box center [749, 62] width 57 height 15
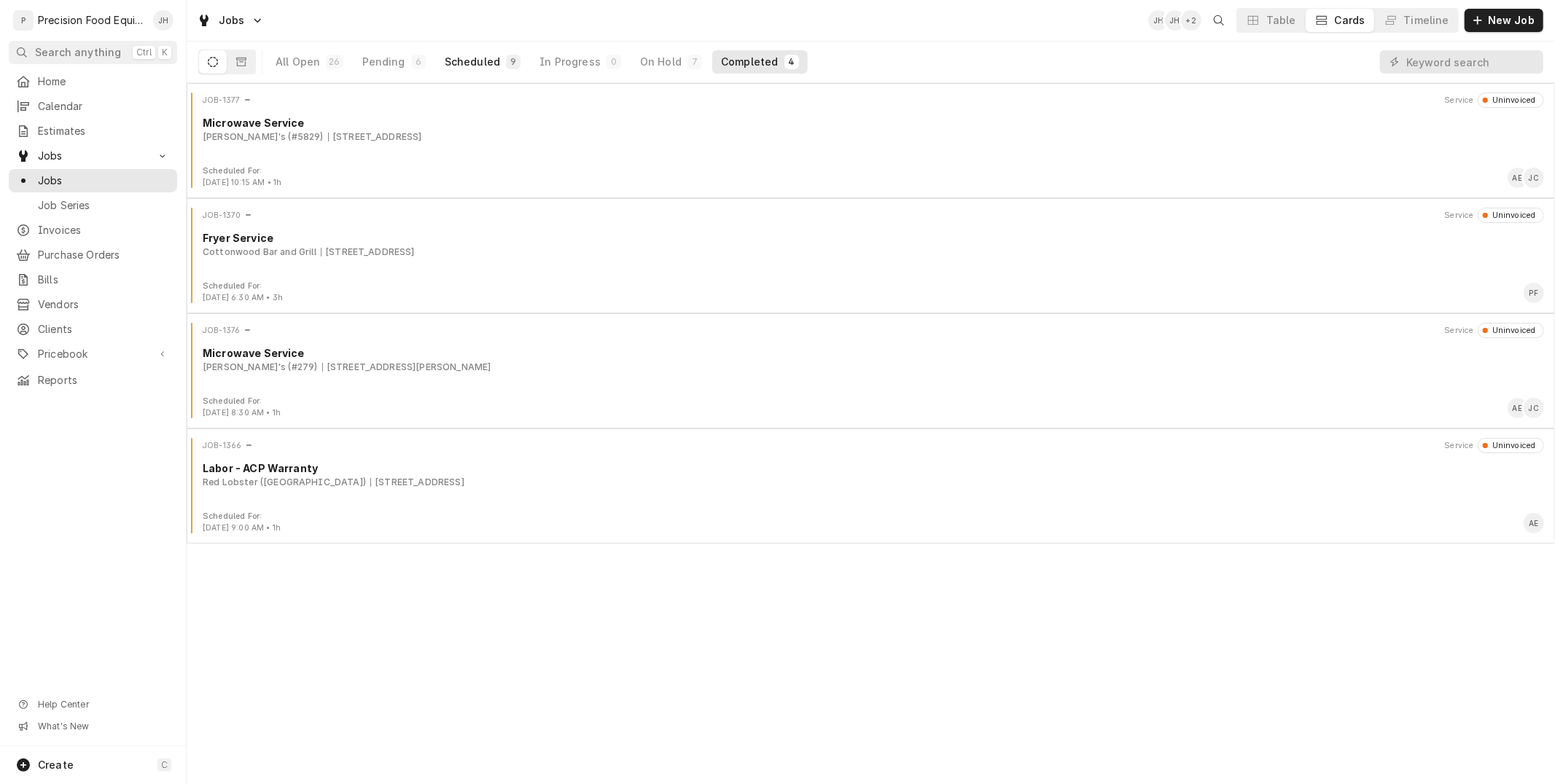
click at [501, 69] on button "Scheduled 9" at bounding box center [482, 61] width 93 height 23
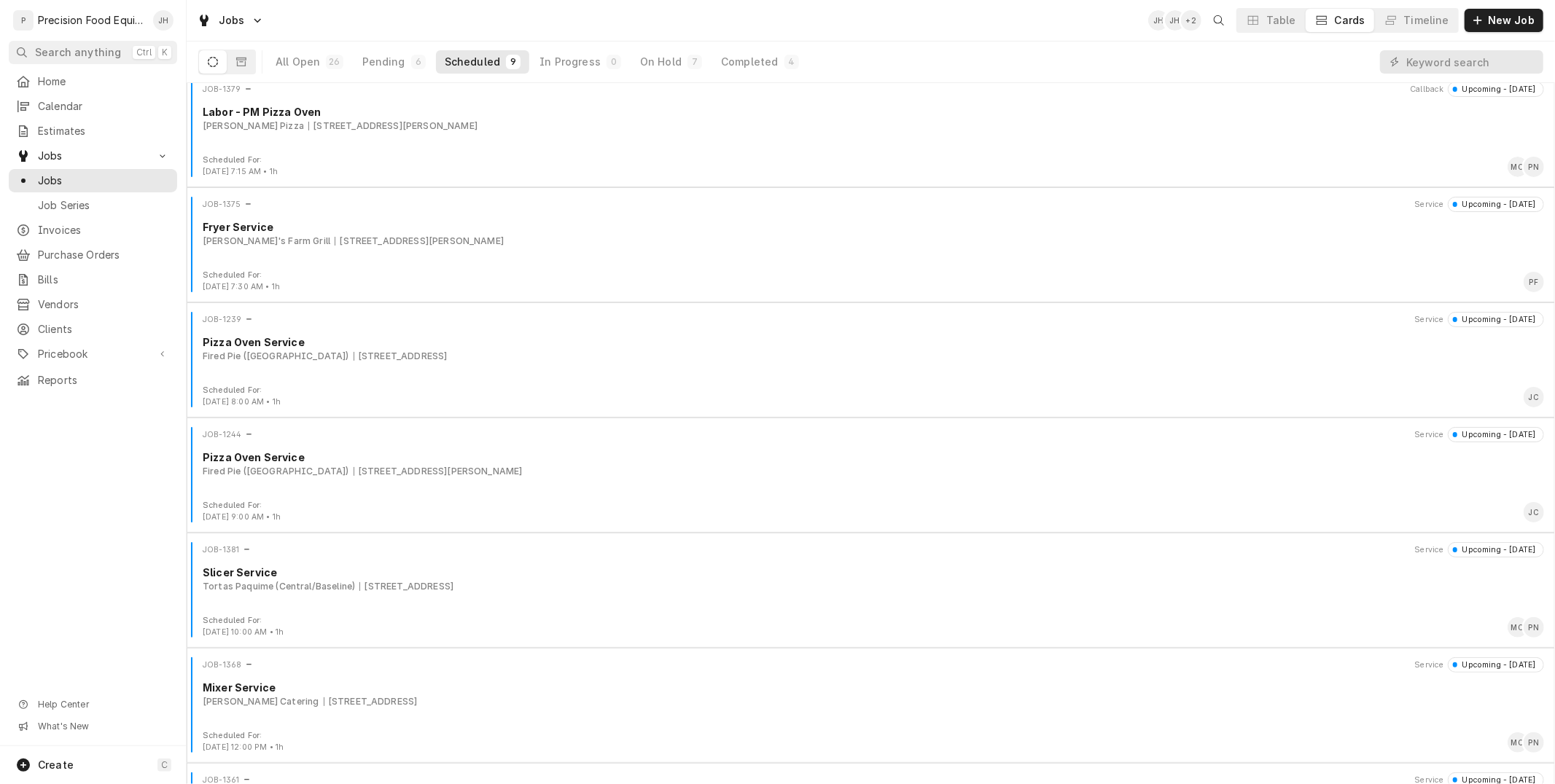
scroll to position [11, 0]
click at [666, 51] on button "On Hold 7" at bounding box center [671, 61] width 80 height 23
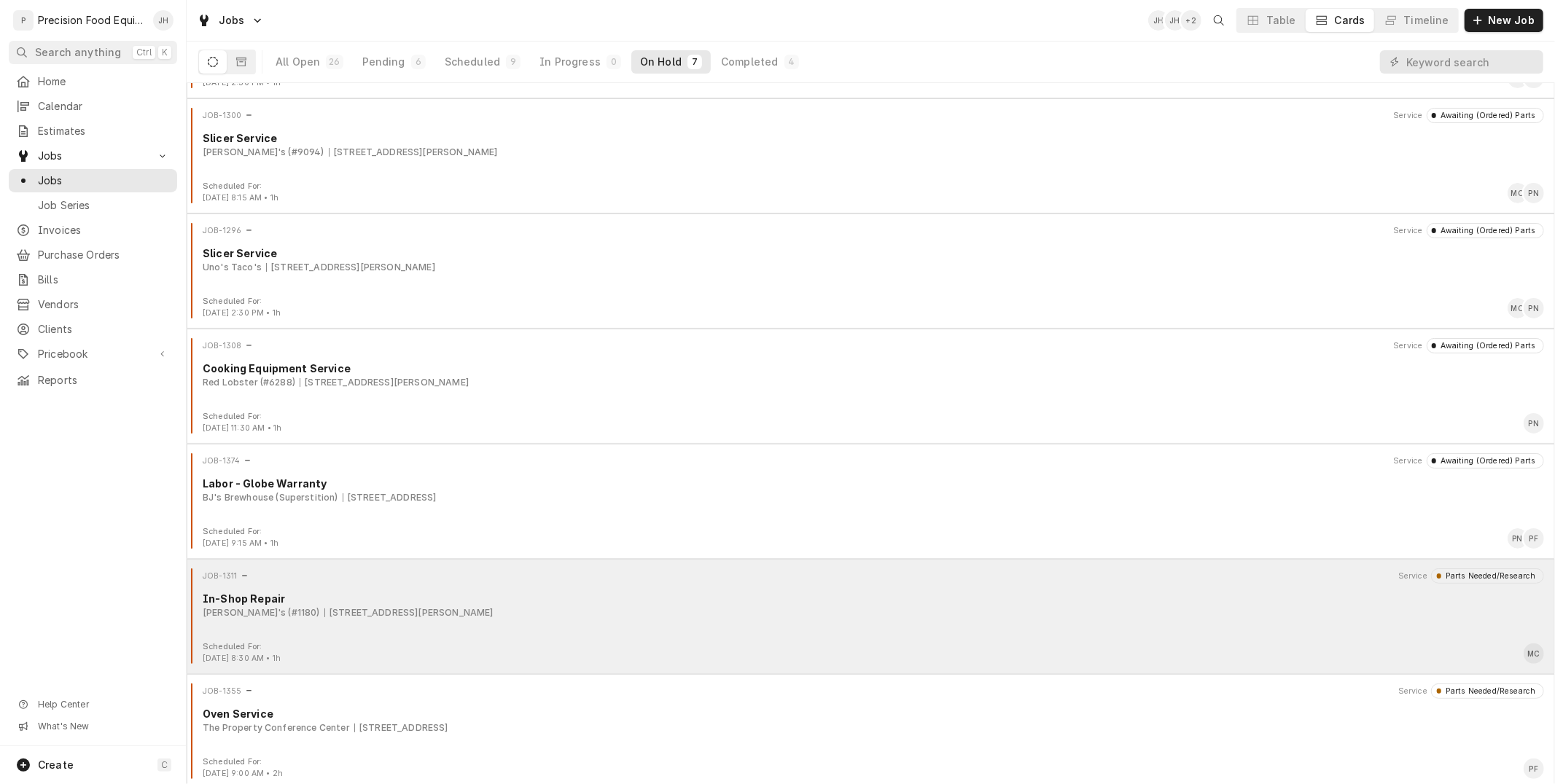
scroll to position [104, 0]
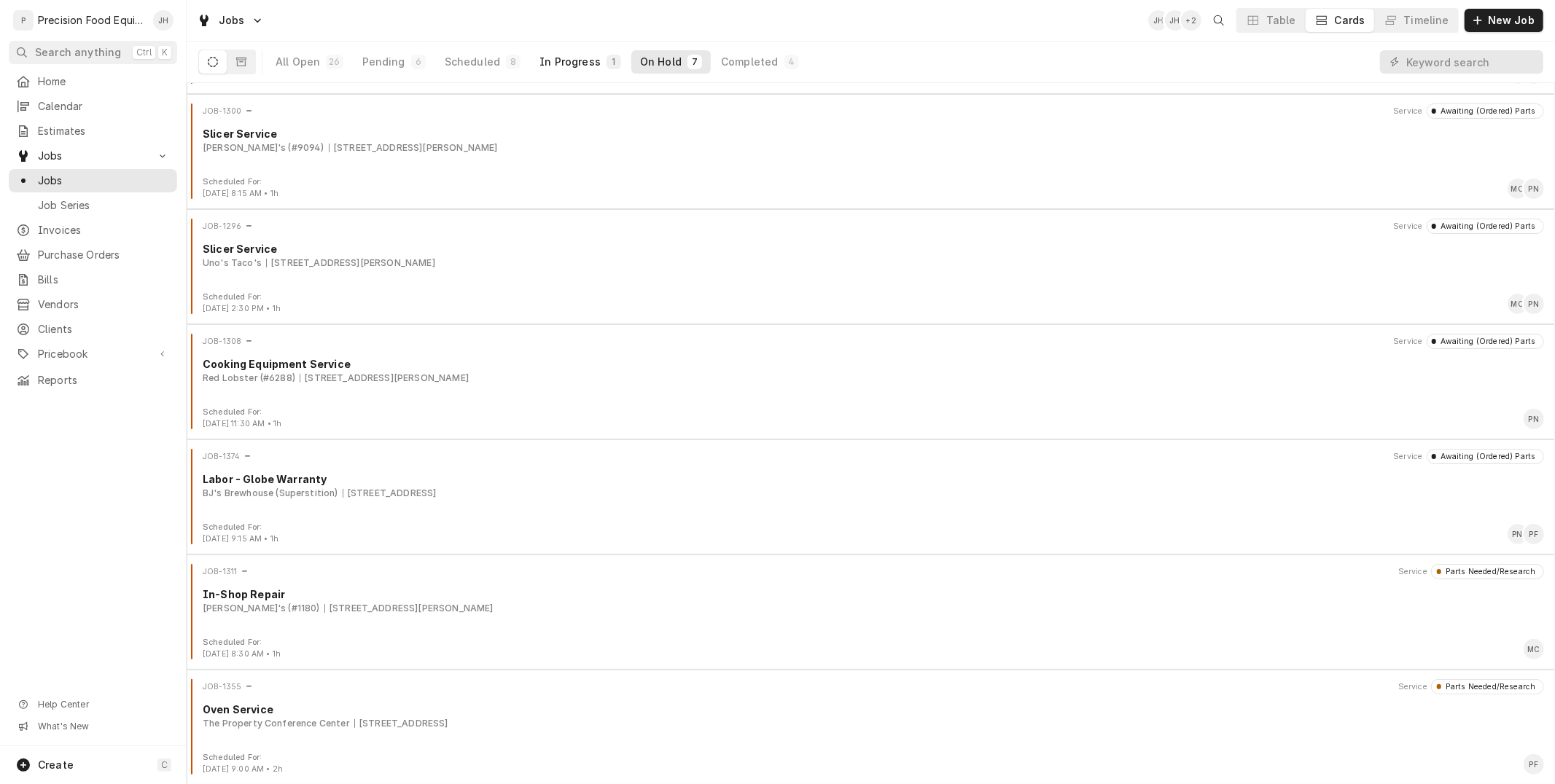
click at [591, 55] on div "In Progress" at bounding box center [569, 62] width 61 height 15
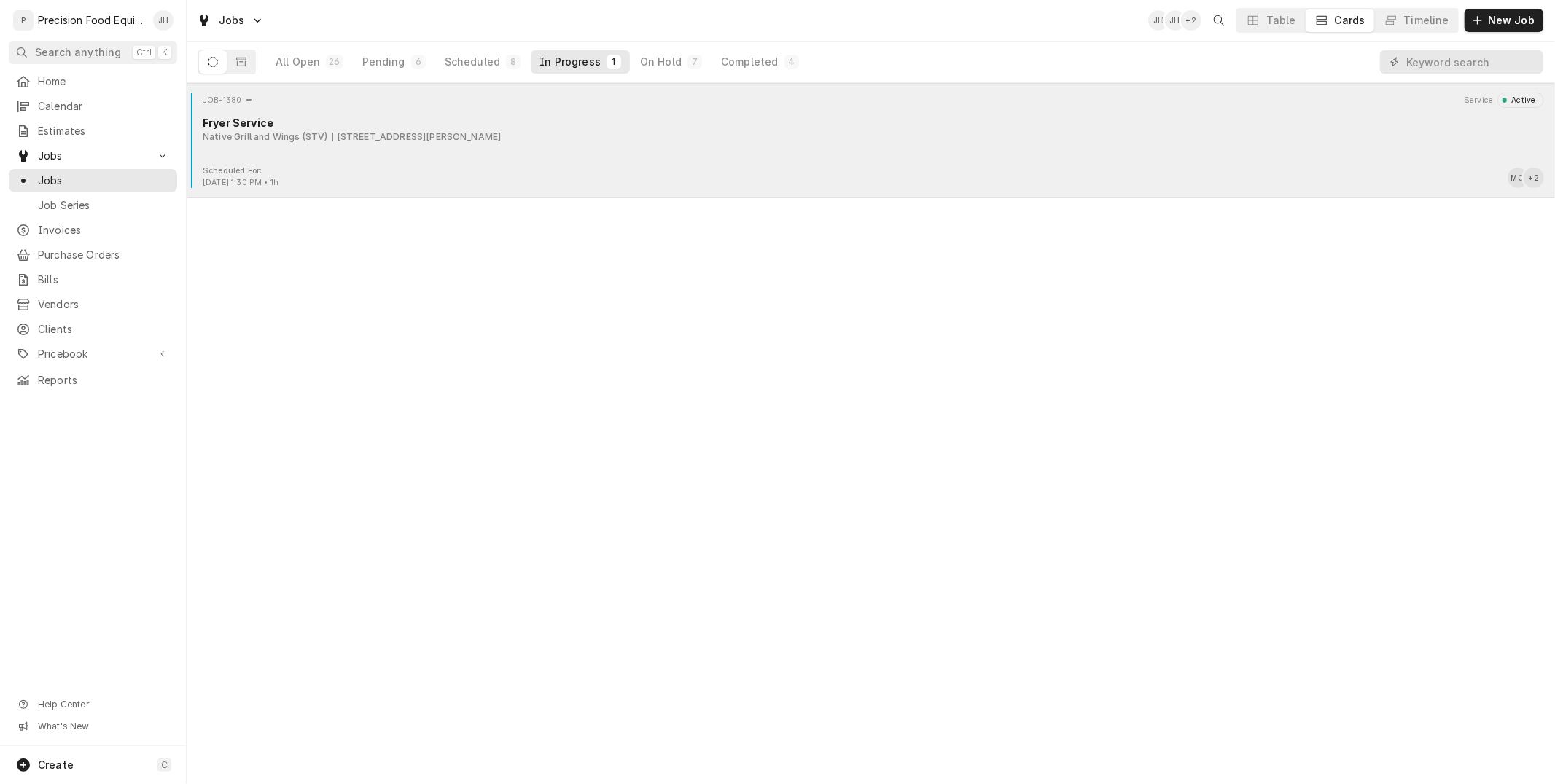
click at [441, 150] on div "JOB-1380 Service Active Fryer Service Native Grill and Wings (STV) [STREET_ADDR…" at bounding box center [870, 129] width 1356 height 73
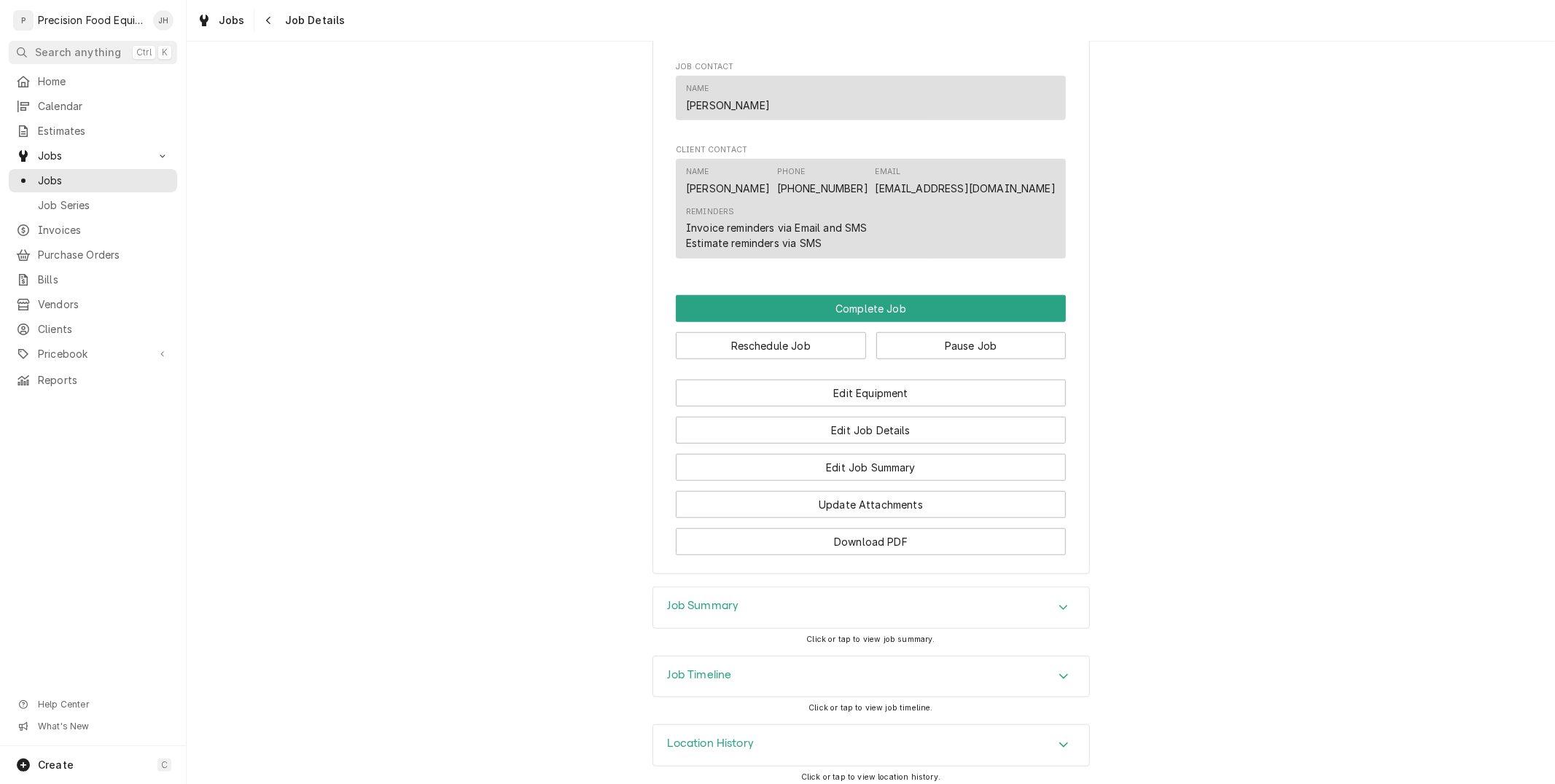
scroll to position [915, 0]
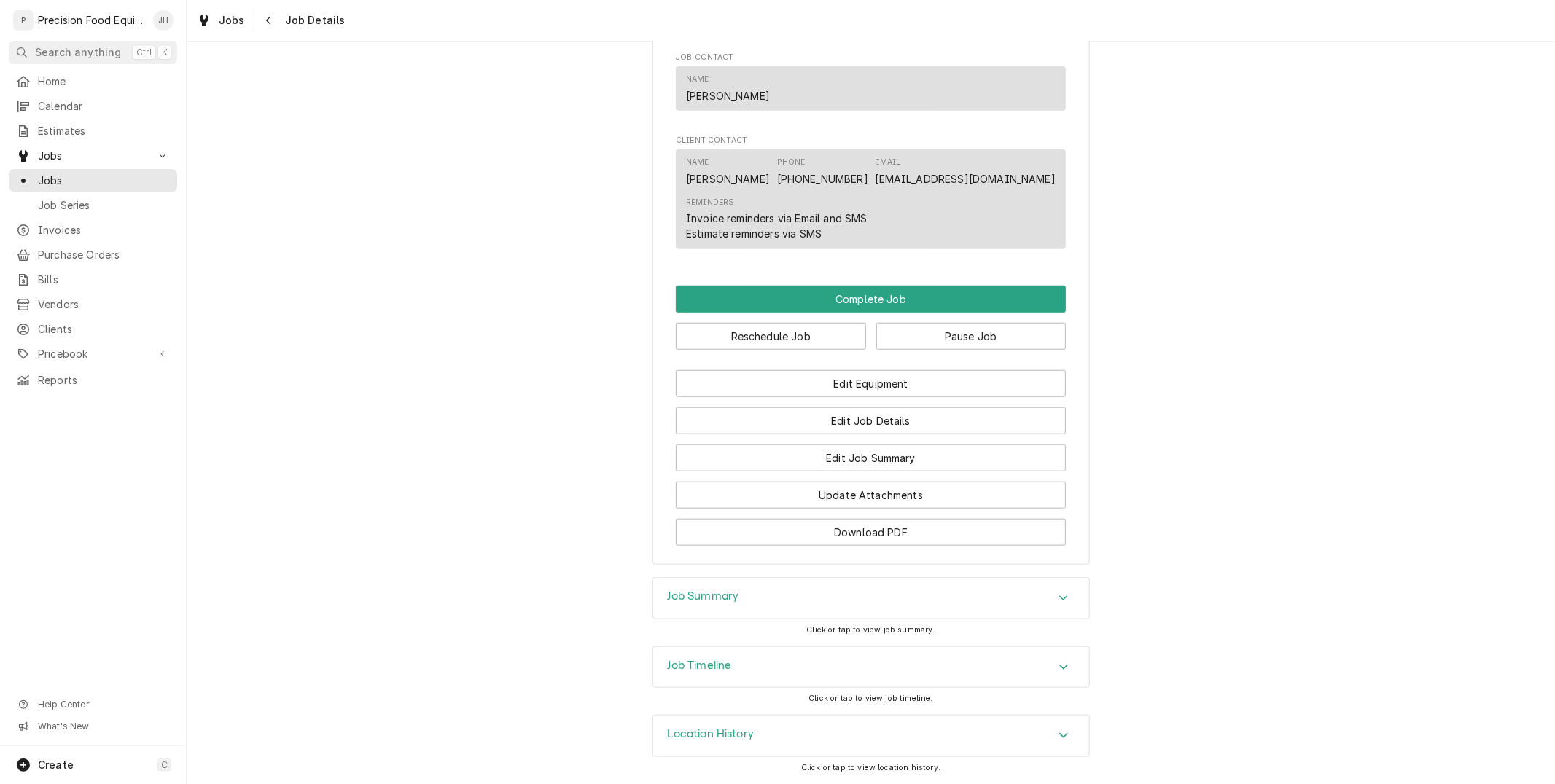
click at [807, 595] on div "Job Summary" at bounding box center [870, 597] width 436 height 41
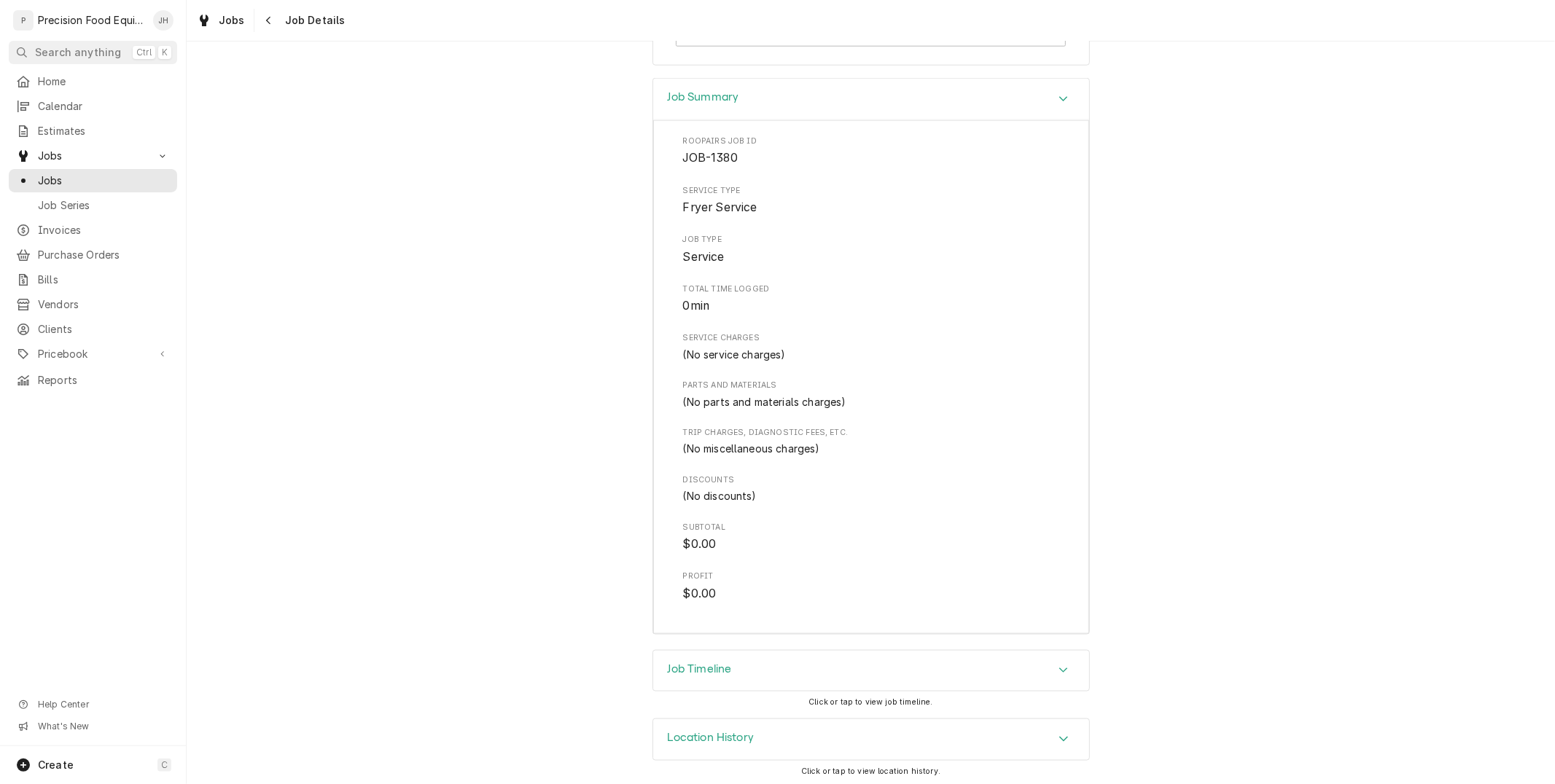
scroll to position [1417, 0]
click at [872, 674] on div "Job Timeline" at bounding box center [870, 667] width 436 height 41
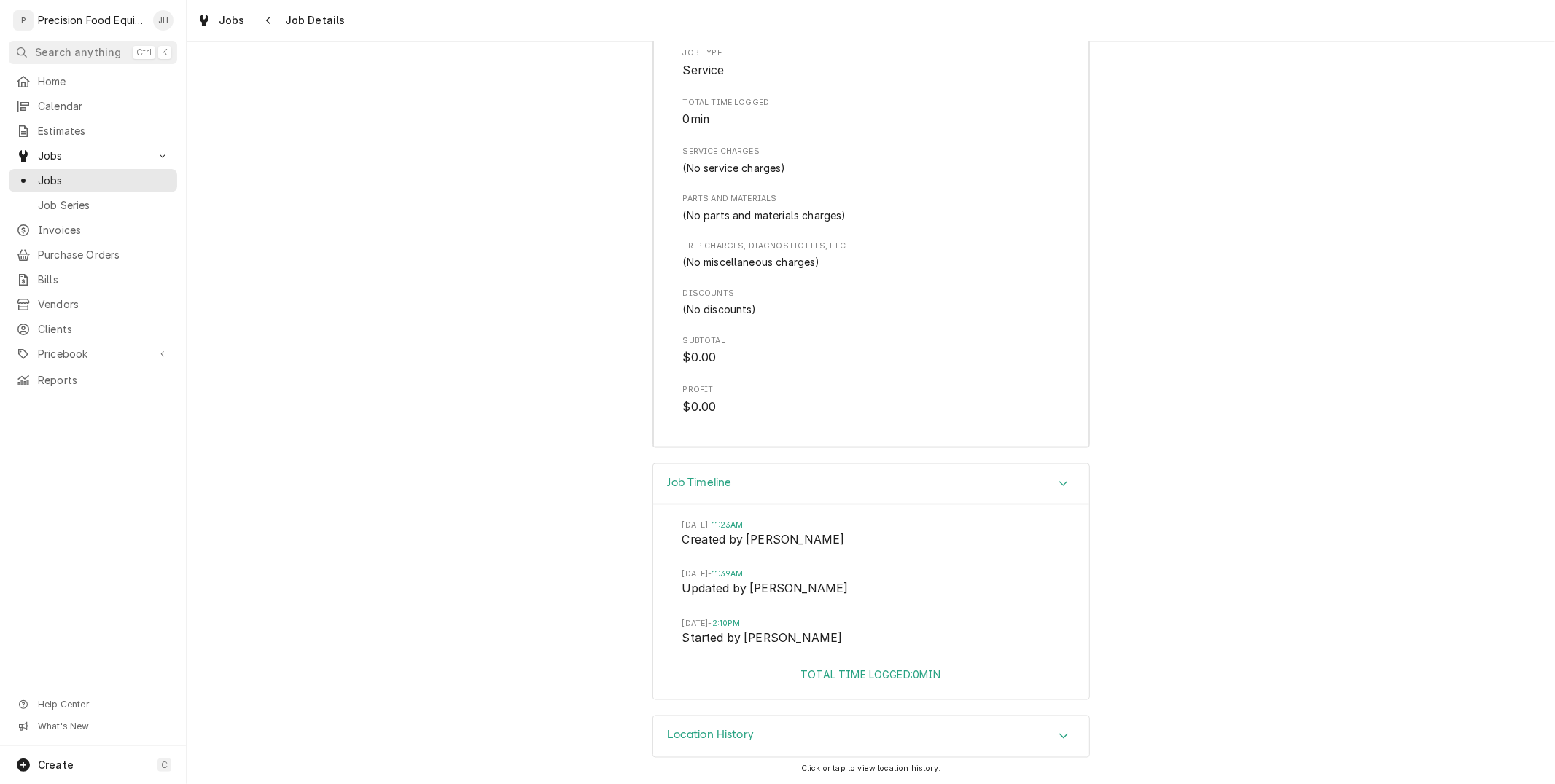
click at [807, 731] on div "Location History" at bounding box center [870, 736] width 436 height 41
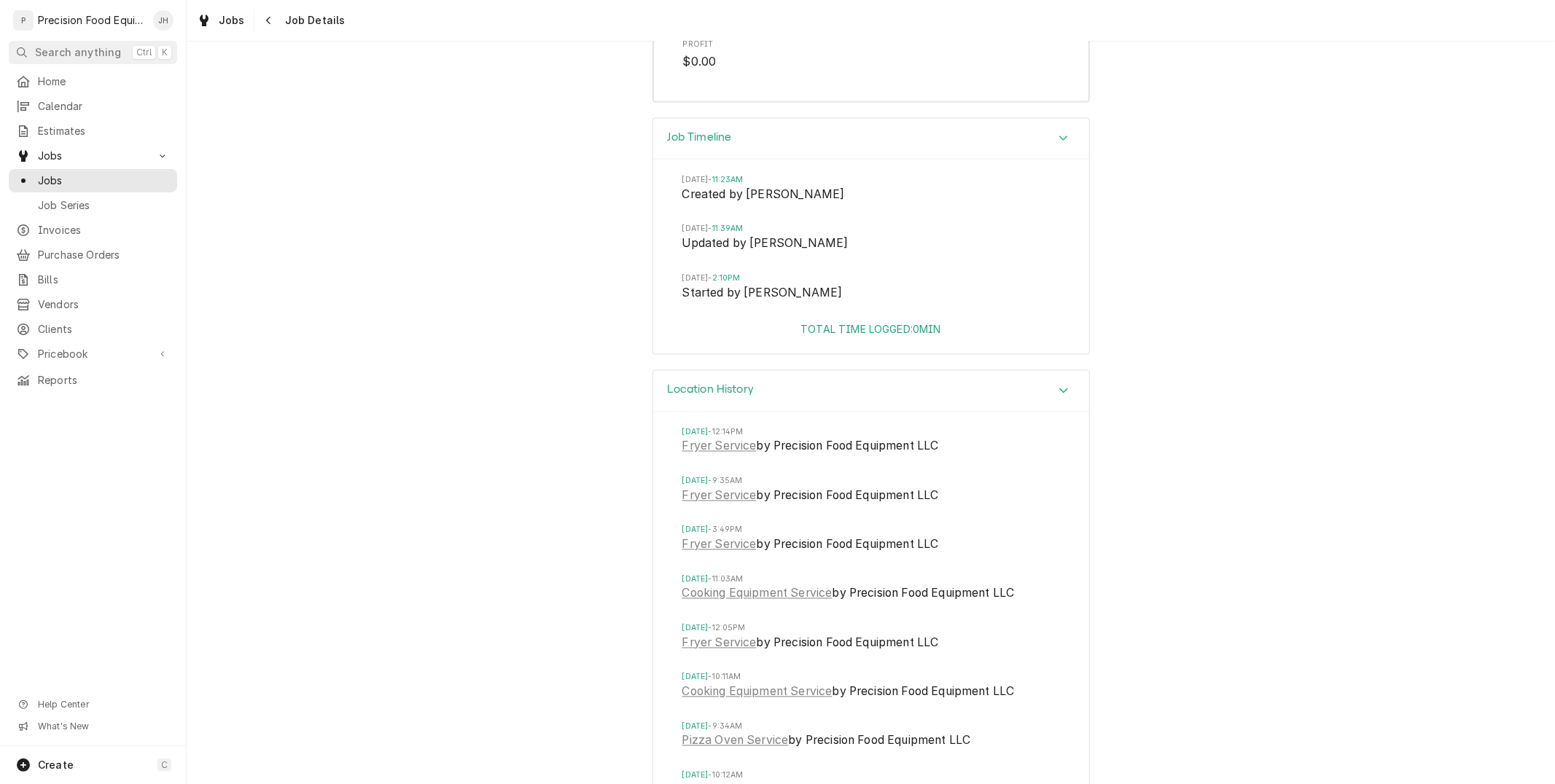
scroll to position [1997, 0]
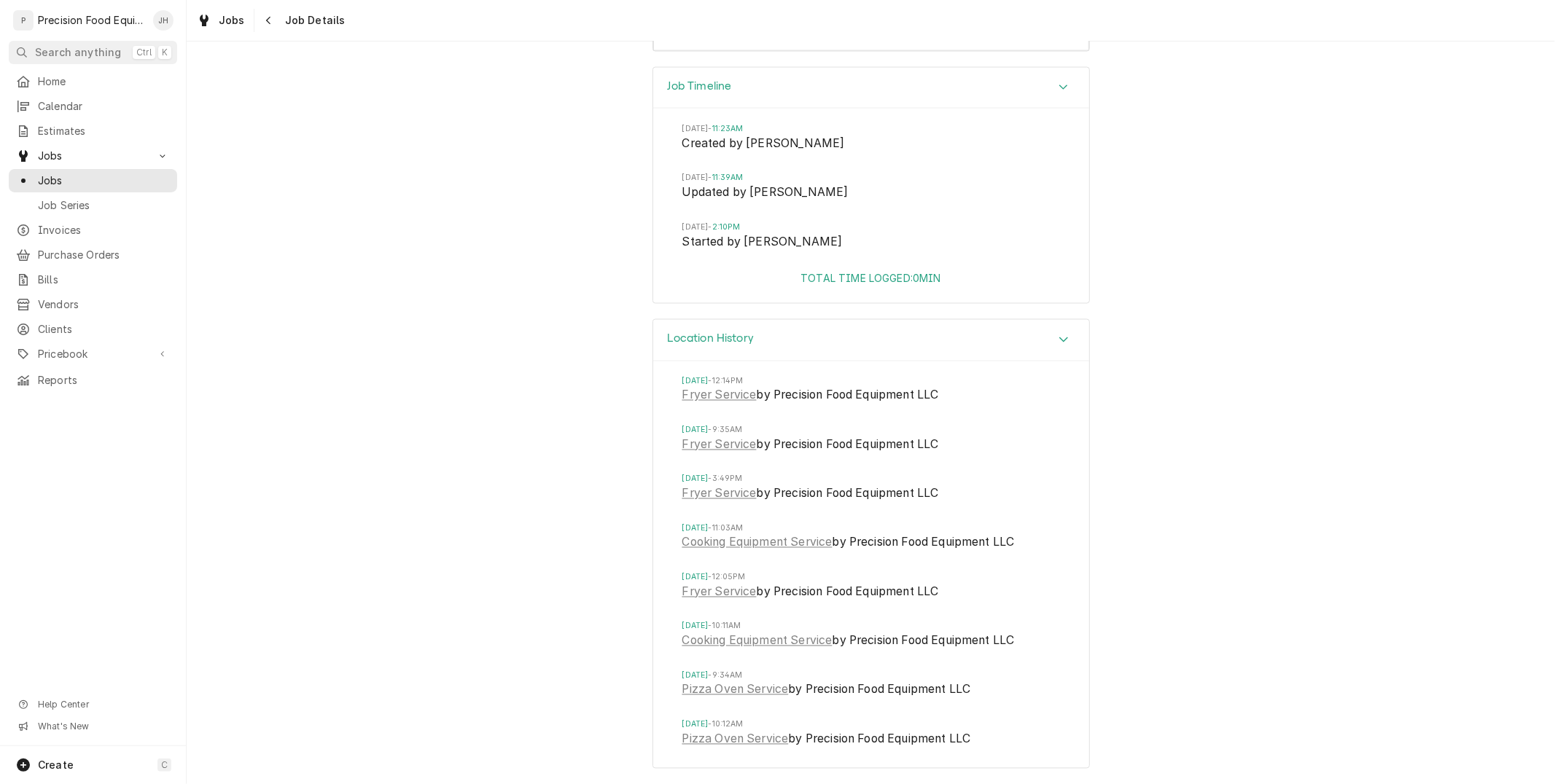
click at [567, 432] on div "Location History Mon, Aug 11, 2025 - 12:14PM Fryer Service by Precision Food Eq…" at bounding box center [870, 552] width 1368 height 465
click at [266, 19] on icon "Navigate back" at bounding box center [268, 20] width 7 height 10
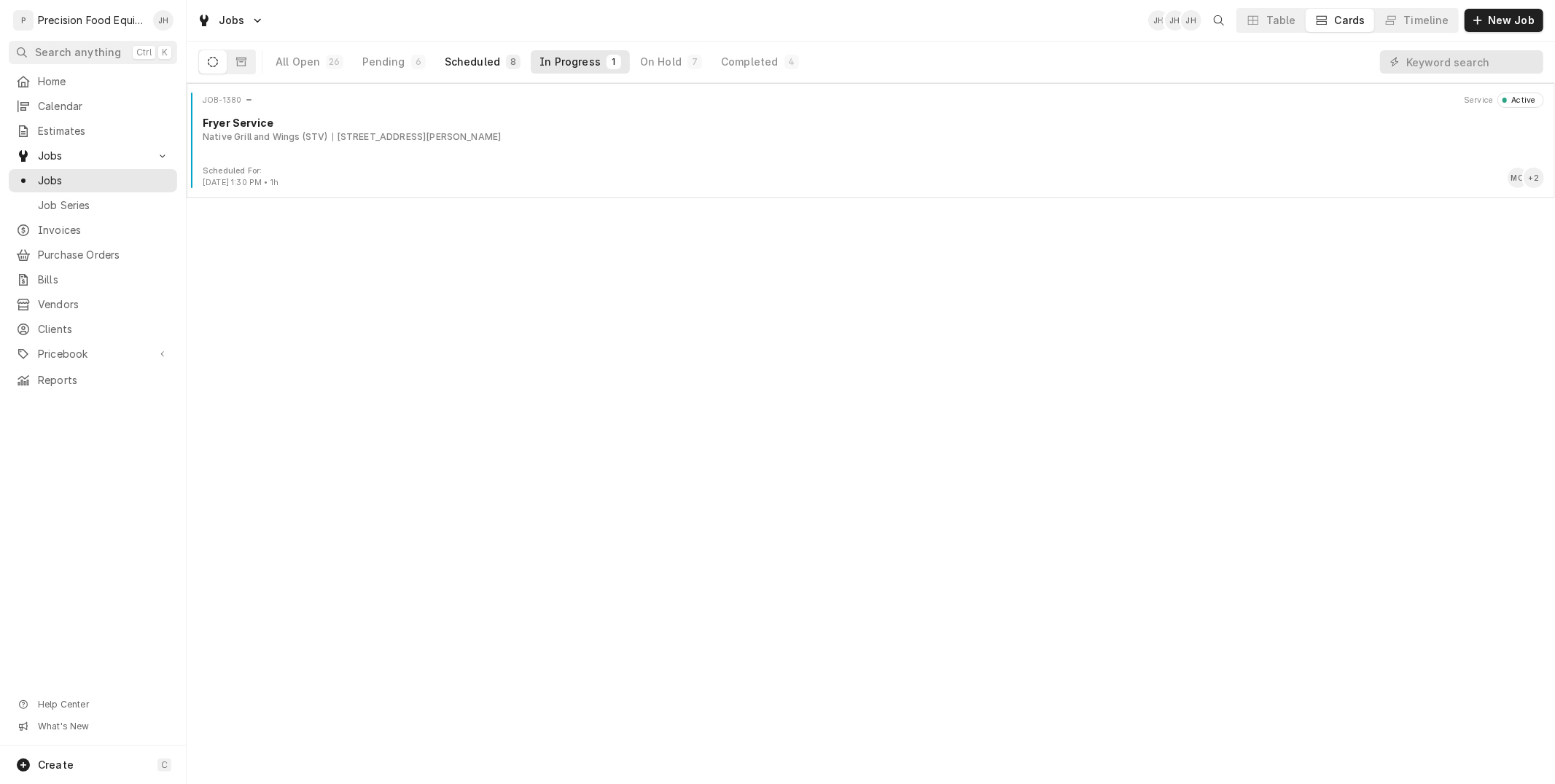
click at [491, 53] on button "Scheduled 8" at bounding box center [482, 61] width 93 height 23
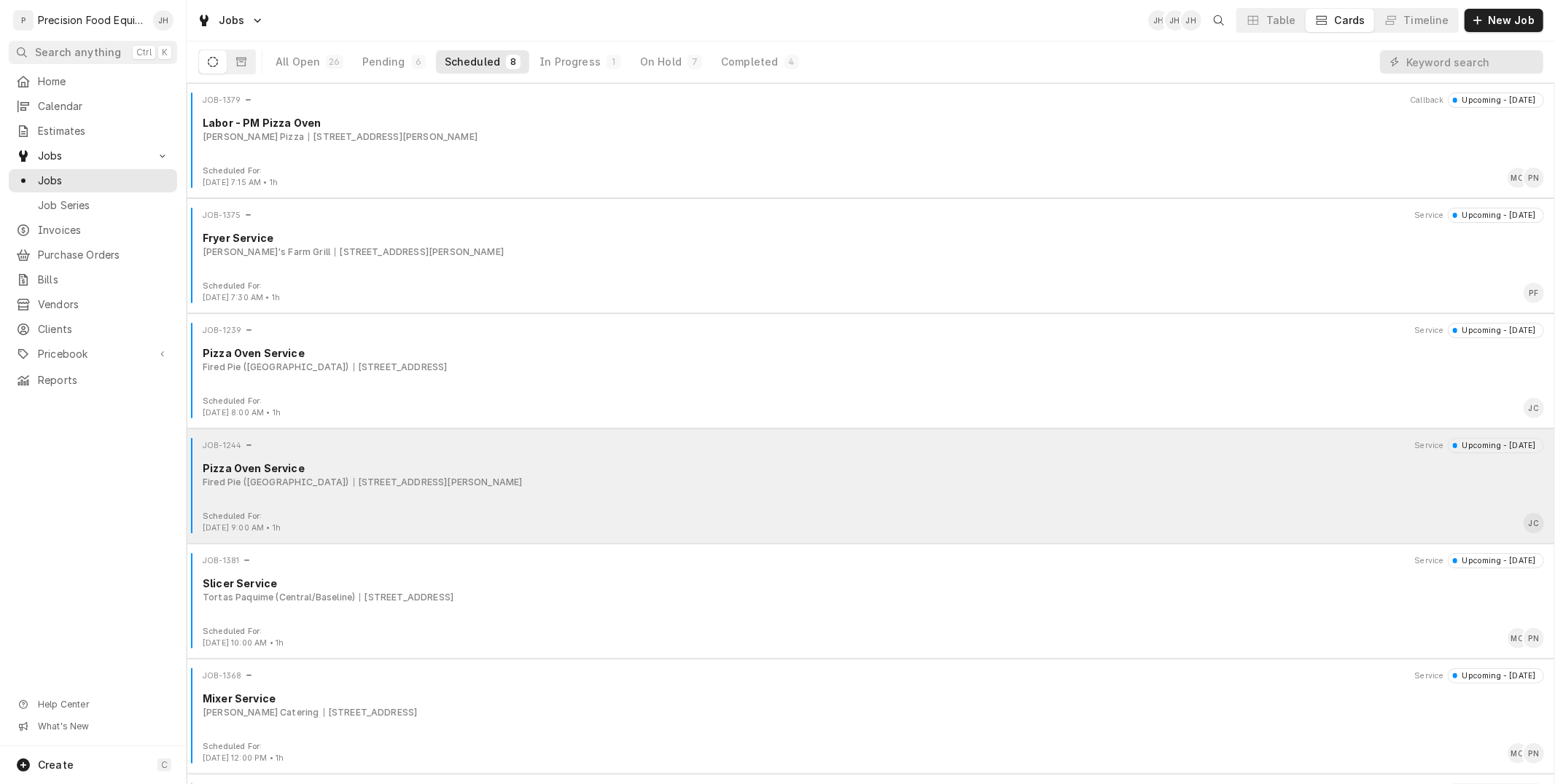
scroll to position [219, 0]
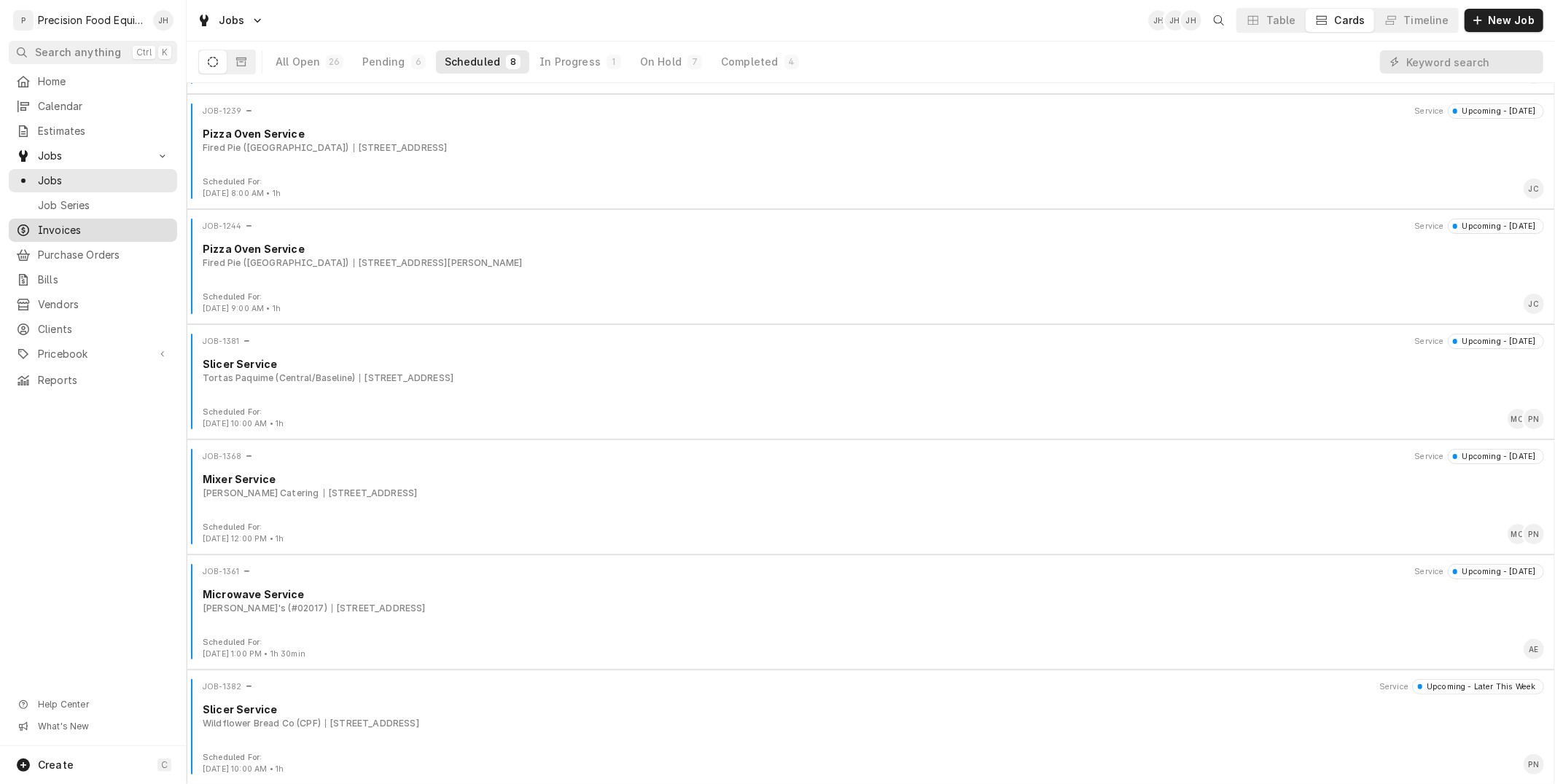
click at [82, 229] on span "Invoices" at bounding box center [104, 229] width 132 height 15
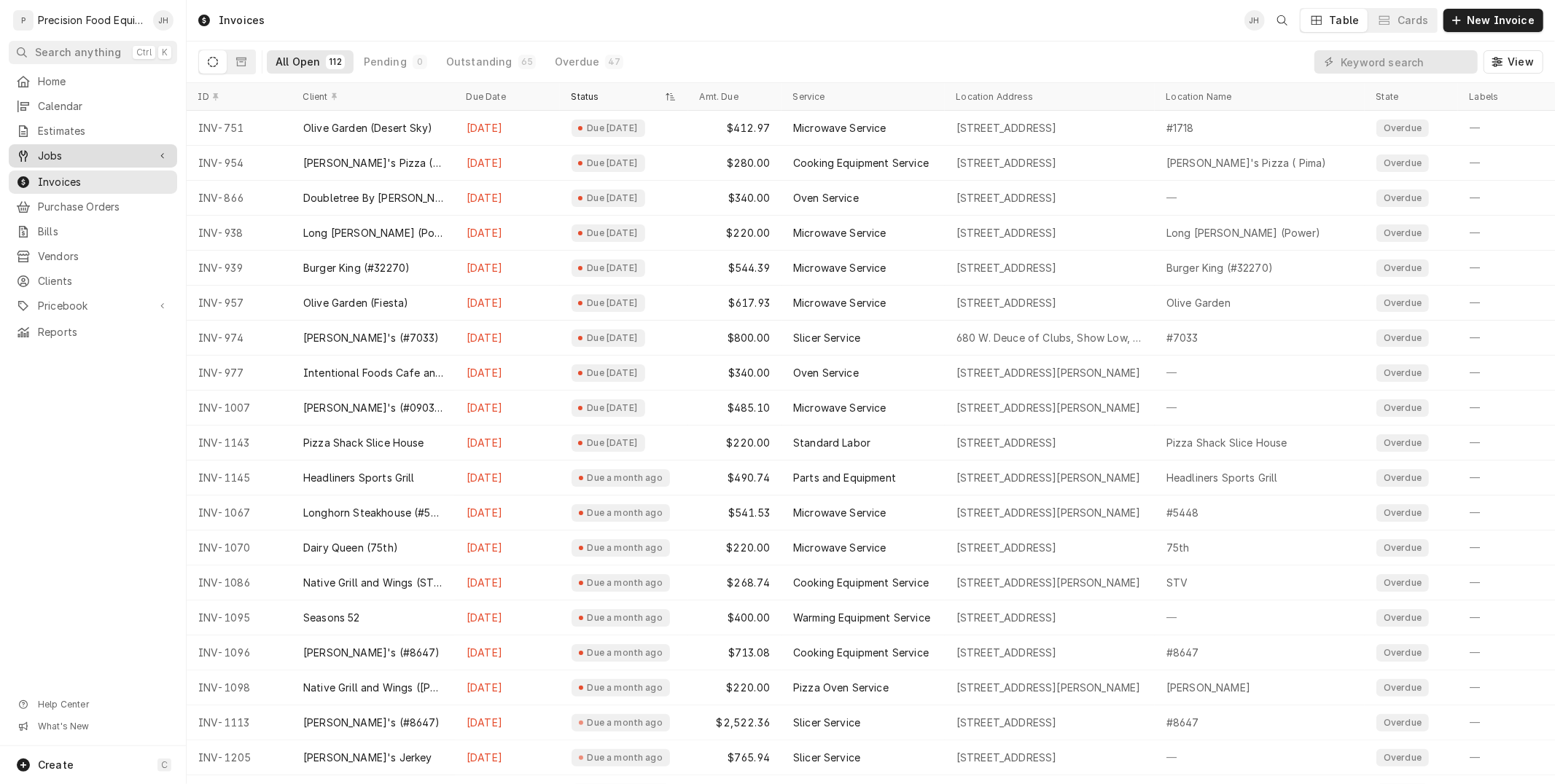
click at [91, 163] on span "Jobs" at bounding box center [93, 156] width 110 height 15
click at [85, 183] on span "Jobs" at bounding box center [104, 181] width 132 height 15
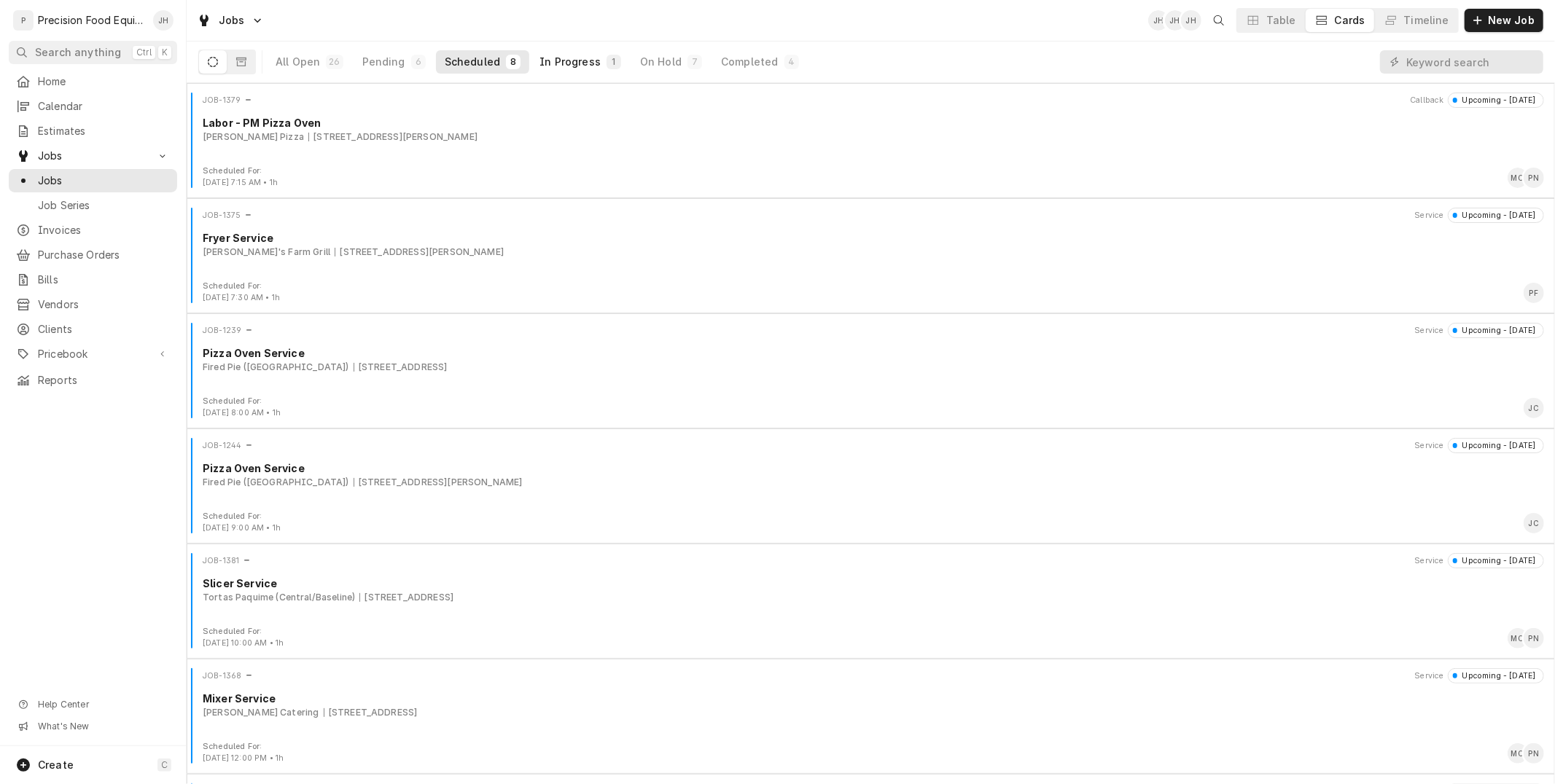
click at [610, 66] on div "1" at bounding box center [614, 62] width 9 height 12
